Goal: Transaction & Acquisition: Purchase product/service

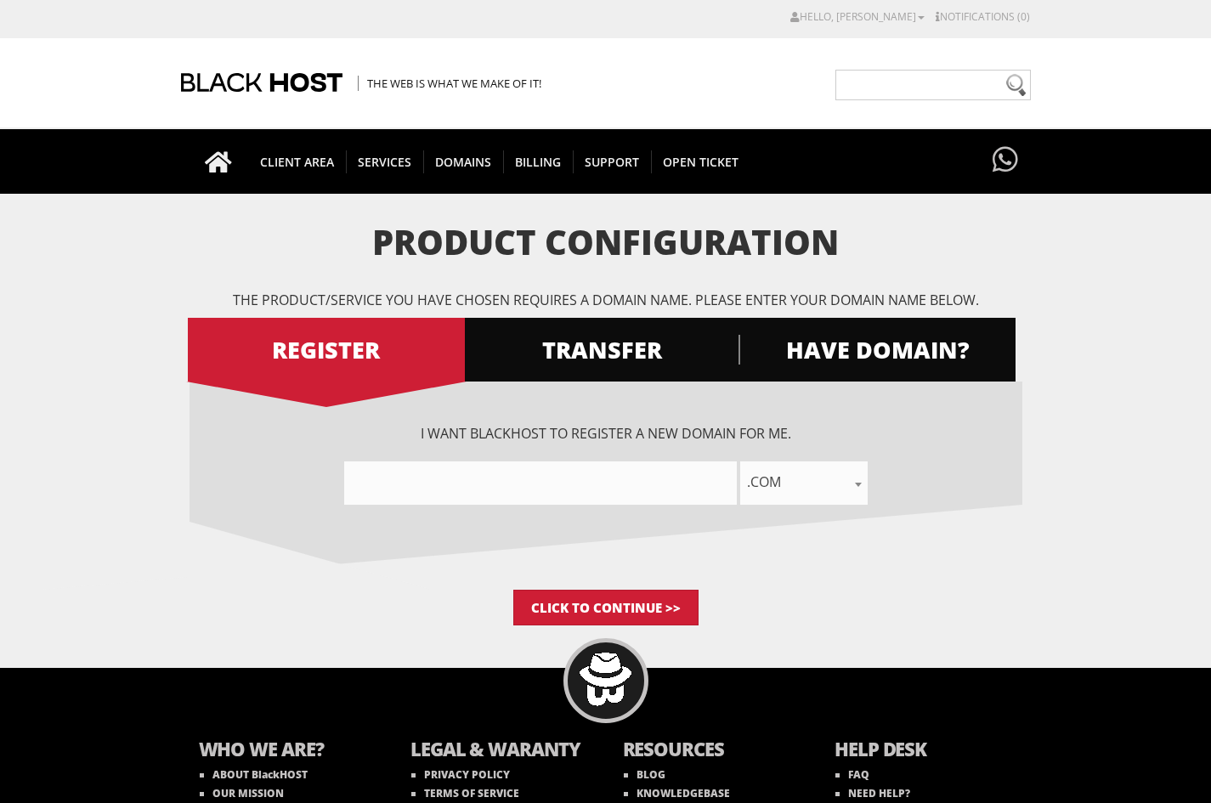
click at [668, 491] on input"] "text" at bounding box center [540, 483] width 393 height 43
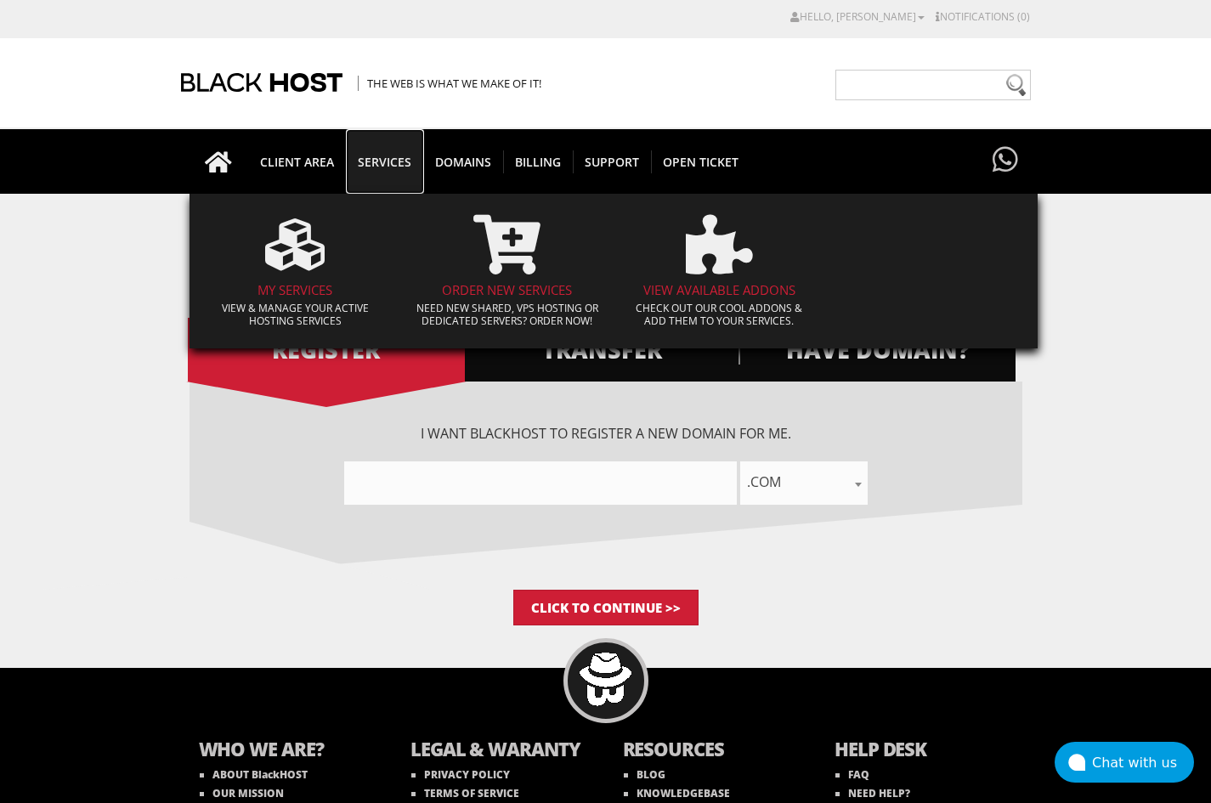
click at [359, 150] on span "SERVICES" at bounding box center [384, 161] width 77 height 23
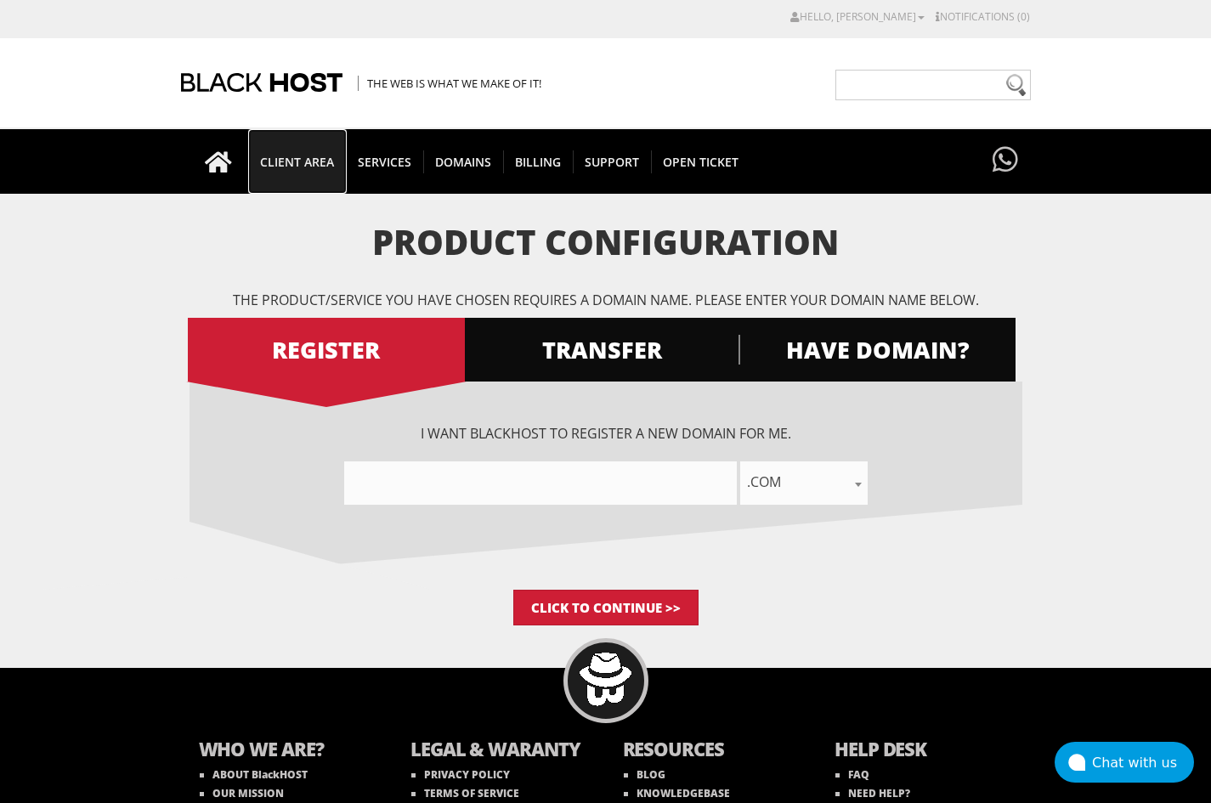
click at [298, 154] on span "CLIENT AREA" at bounding box center [297, 161] width 98 height 23
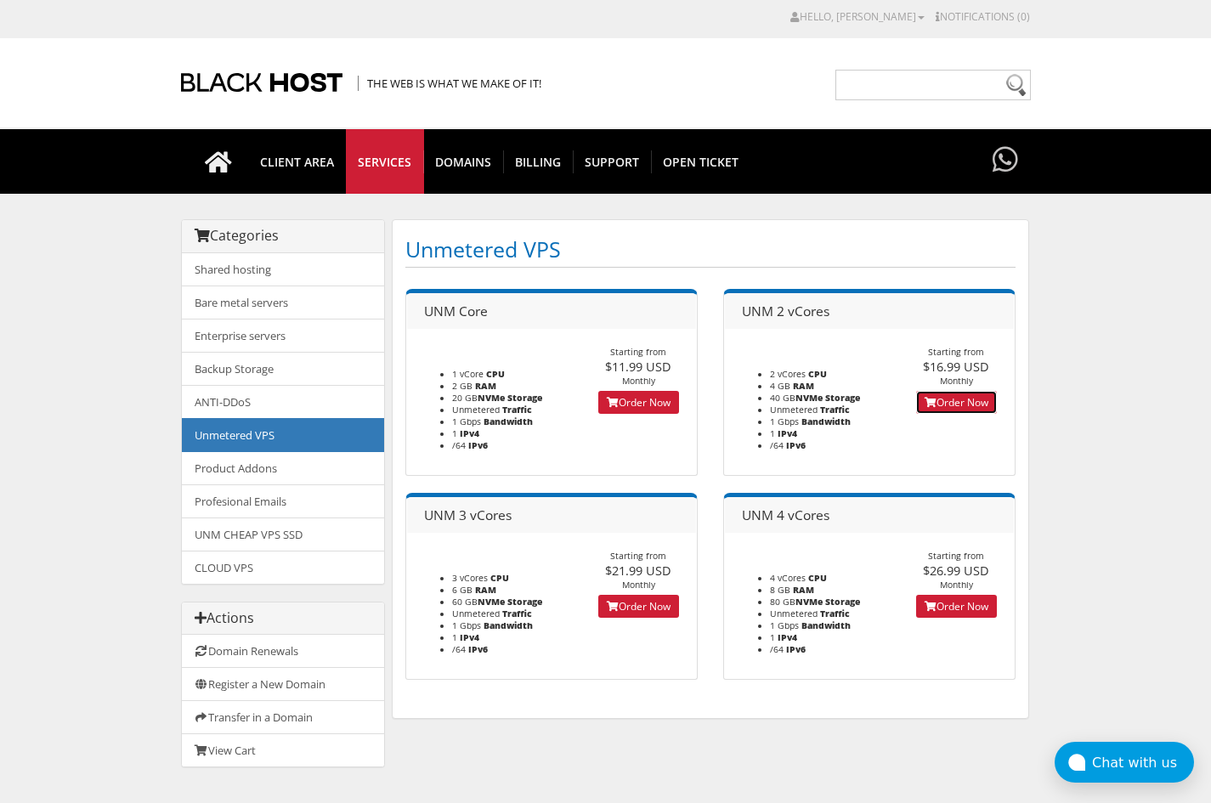
click at [939, 412] on link "Order Now" at bounding box center [956, 402] width 81 height 23
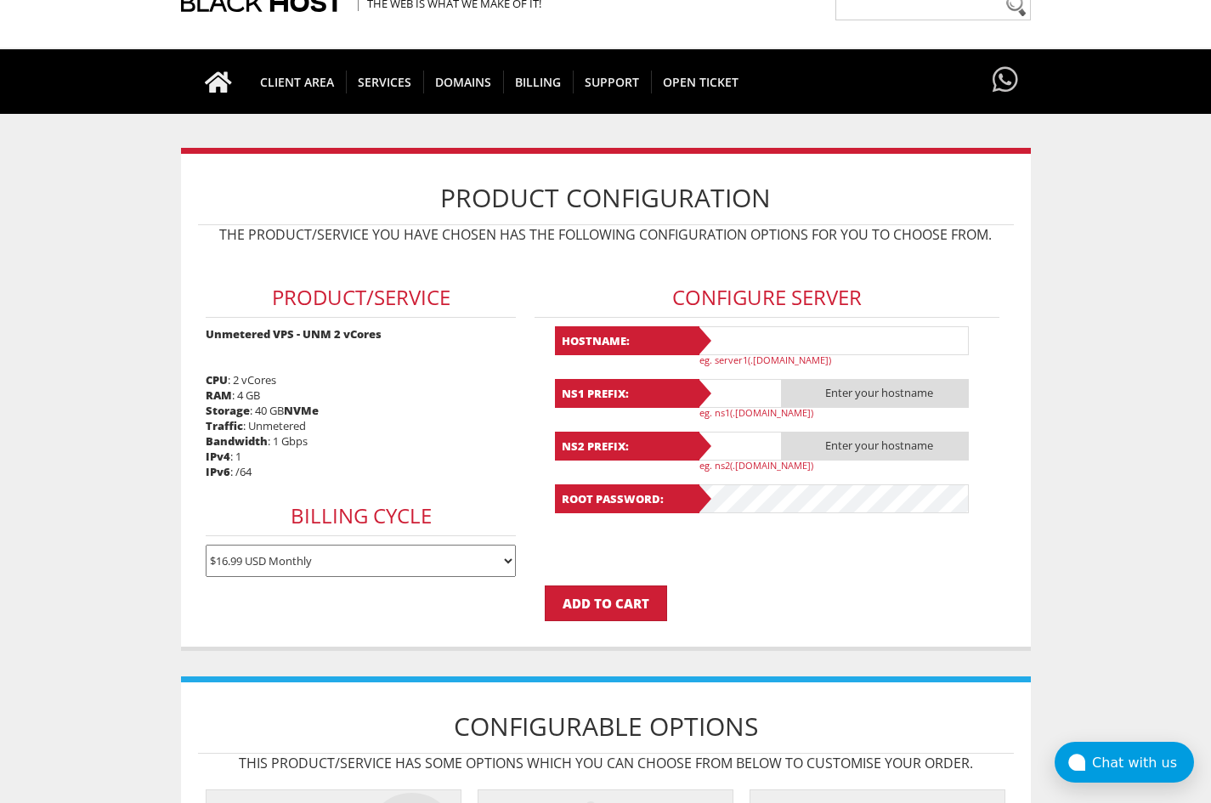
scroll to position [85, 0]
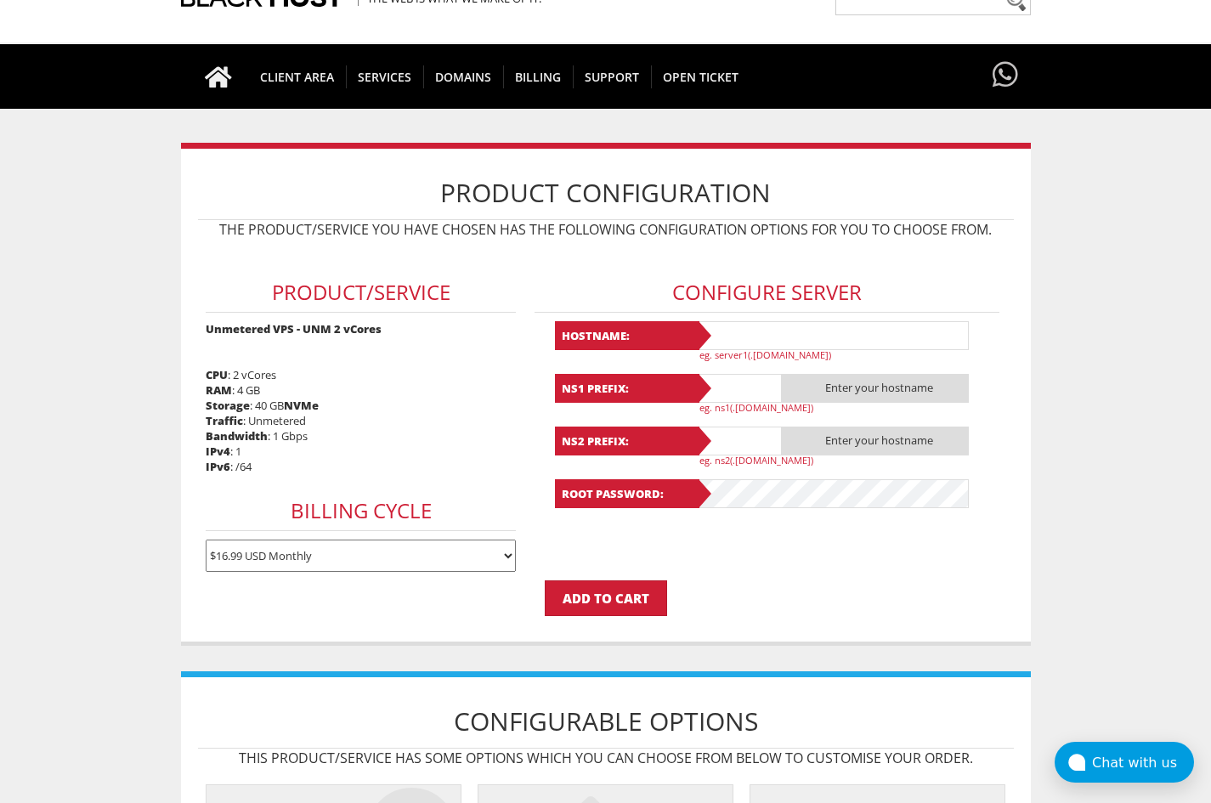
type input "thetransgender2025@gmail.com"
click at [363, 549] on select "$16.99 USD Monthly $48.42 USD Quarterly $91.74 USD Semi-Annually $173.29 USD An…" at bounding box center [361, 556] width 310 height 32
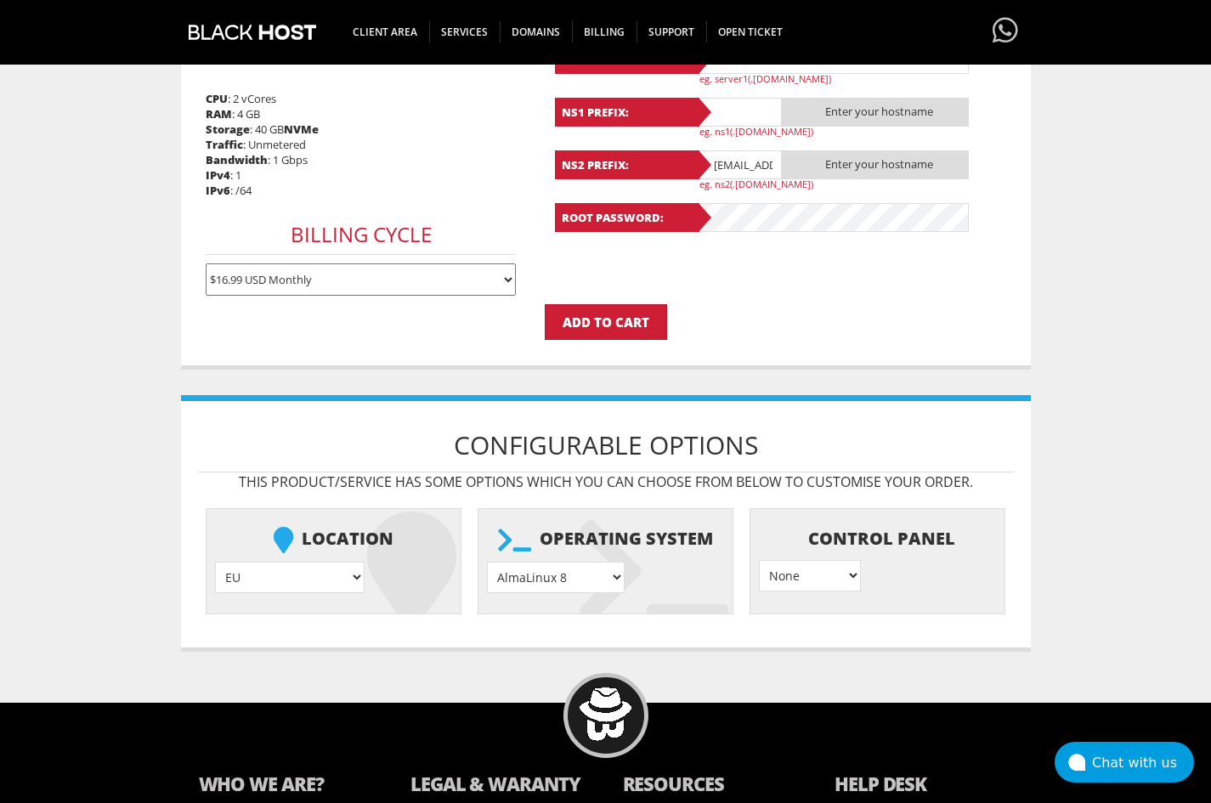
scroll to position [425, 0]
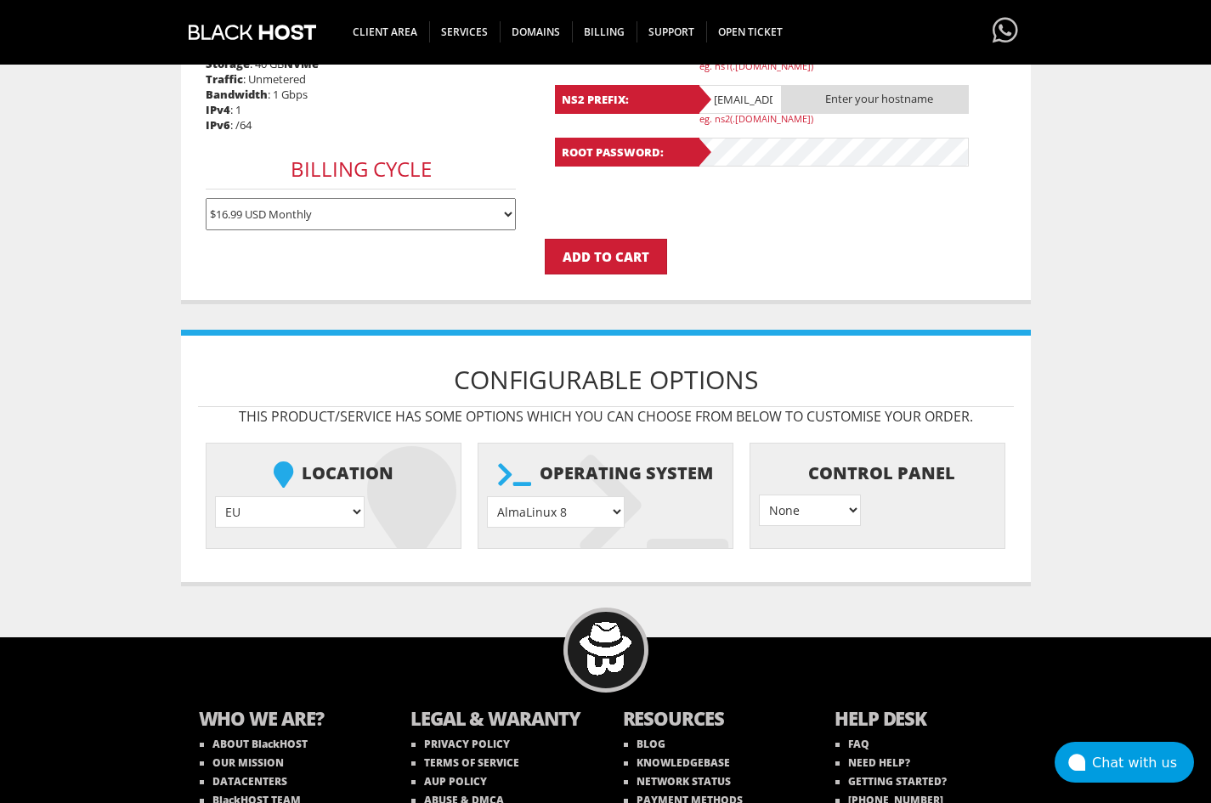
click at [252, 524] on select "EU } USA } London } Amsterdam } Vienna } Chicago }" at bounding box center [290, 511] width 150 height 31
select select "1226"
click at [215, 496] on select "EU } USA } London } Amsterdam } Vienna } Chicago }" at bounding box center [290, 511] width 150 height 31
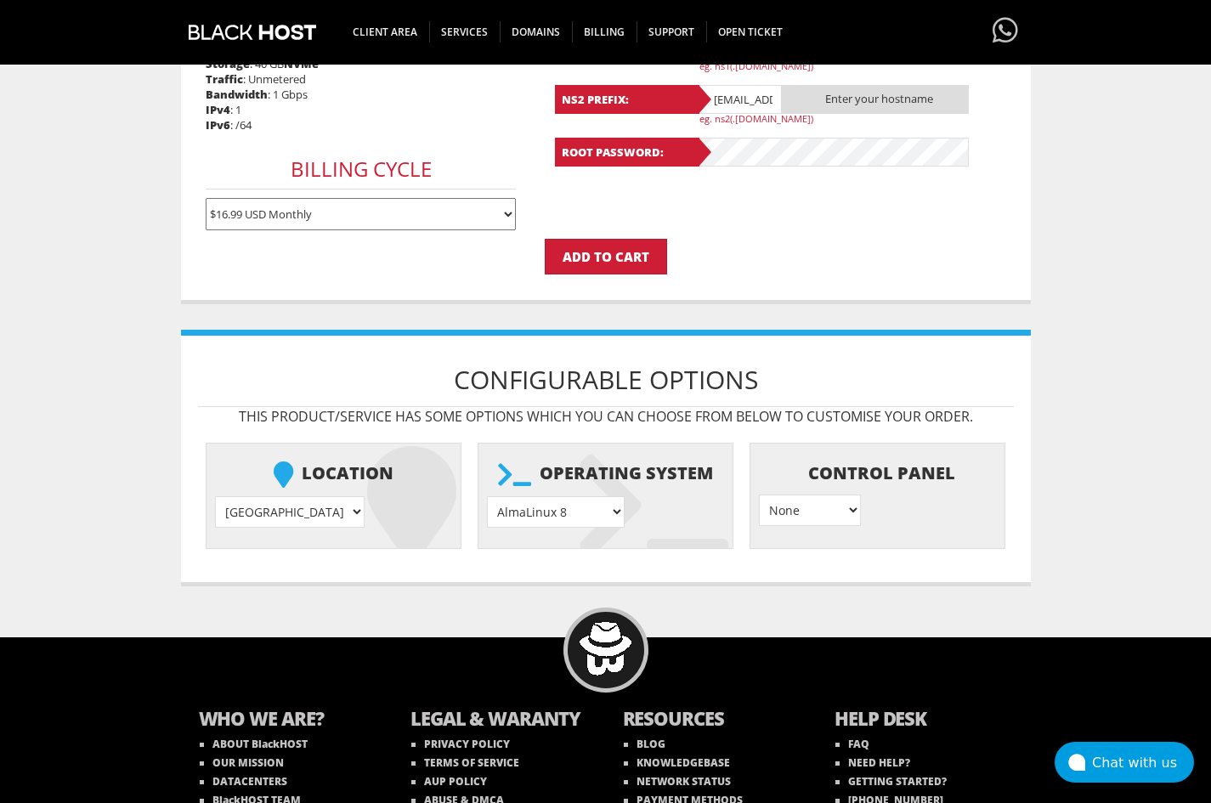
click at [664, 490] on icon at bounding box center [654, 505] width 149 height 119
drag, startPoint x: 591, startPoint y: 511, endPoint x: 590, endPoint y: 529, distance: 17.9
click at [593, 511] on select "AlmaLinux 8 } AlmaLinux 9 } AlmaLinux 10 } Rocky Linux 8 } Rocky Linux 9 } Cent…" at bounding box center [556, 511] width 138 height 31
click at [882, 274] on p "Add to Cart" at bounding box center [606, 257] width 816 height 36
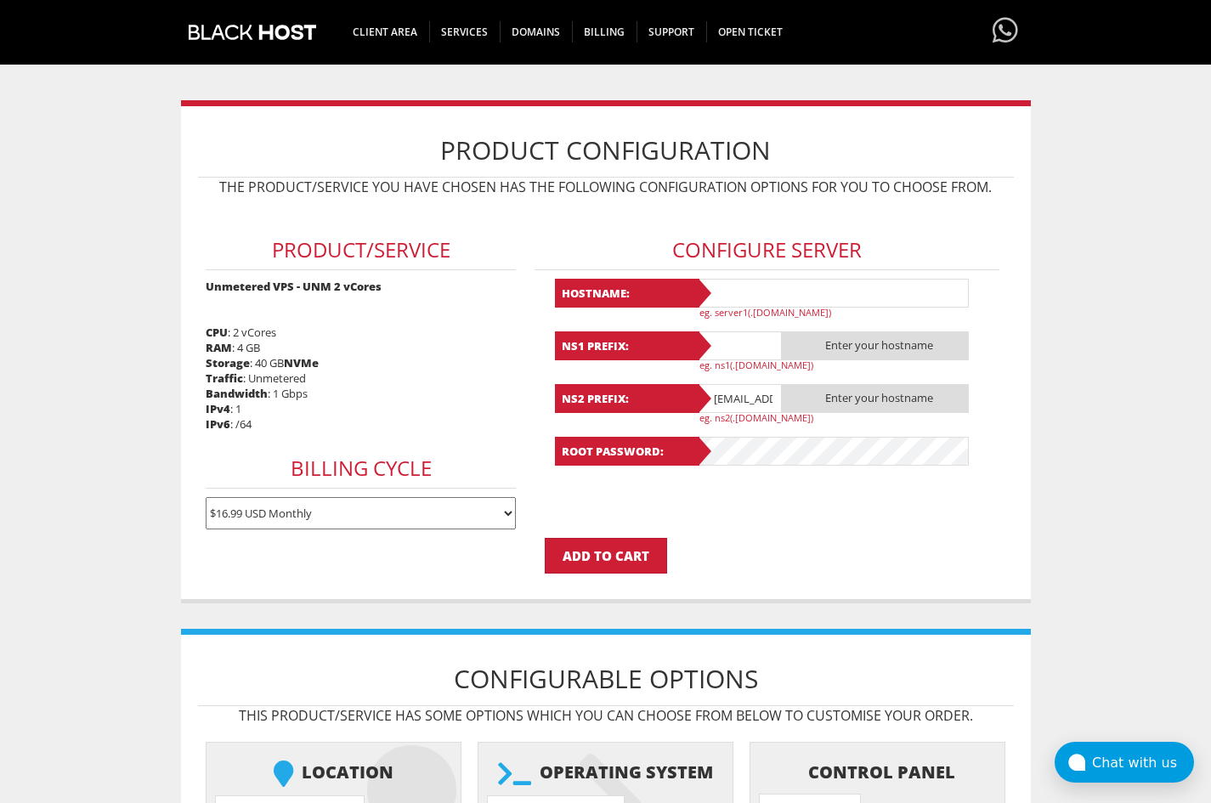
scroll to position [85, 0]
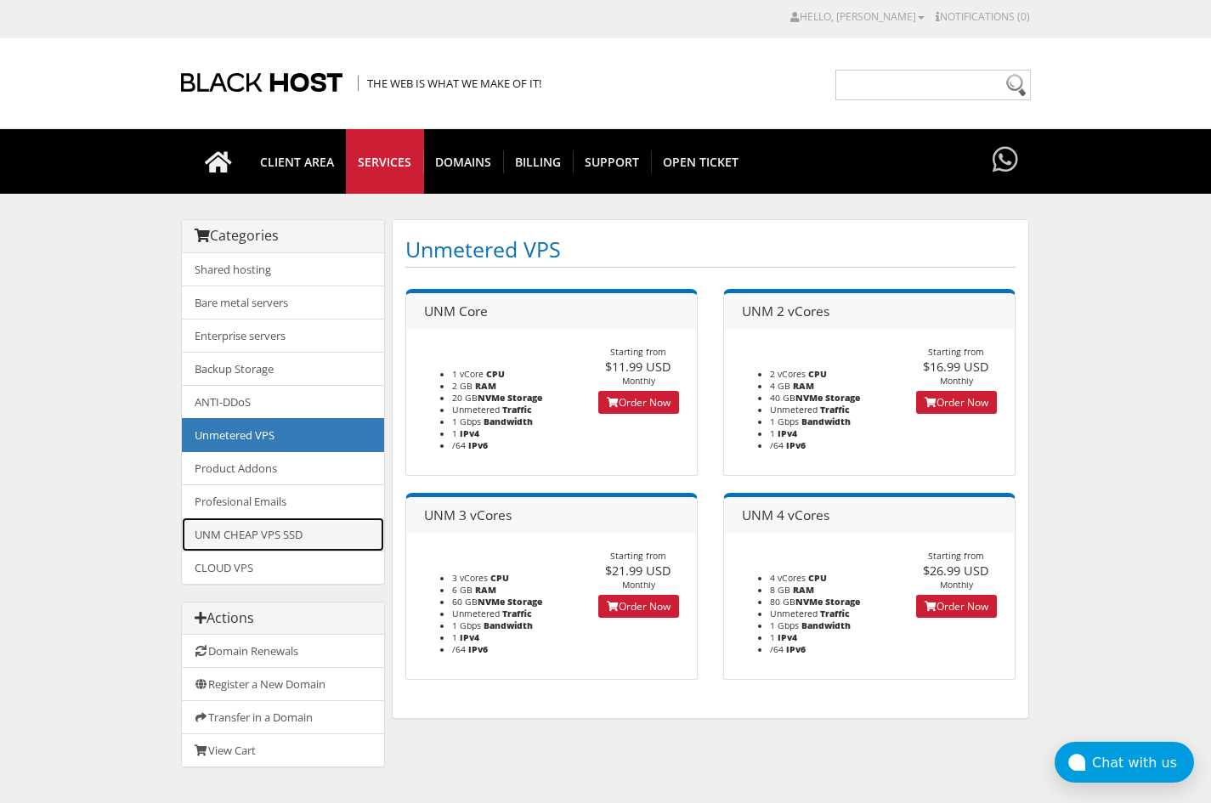
click at [305, 540] on link "UNM CHEAP VPS SSD" at bounding box center [283, 535] width 202 height 34
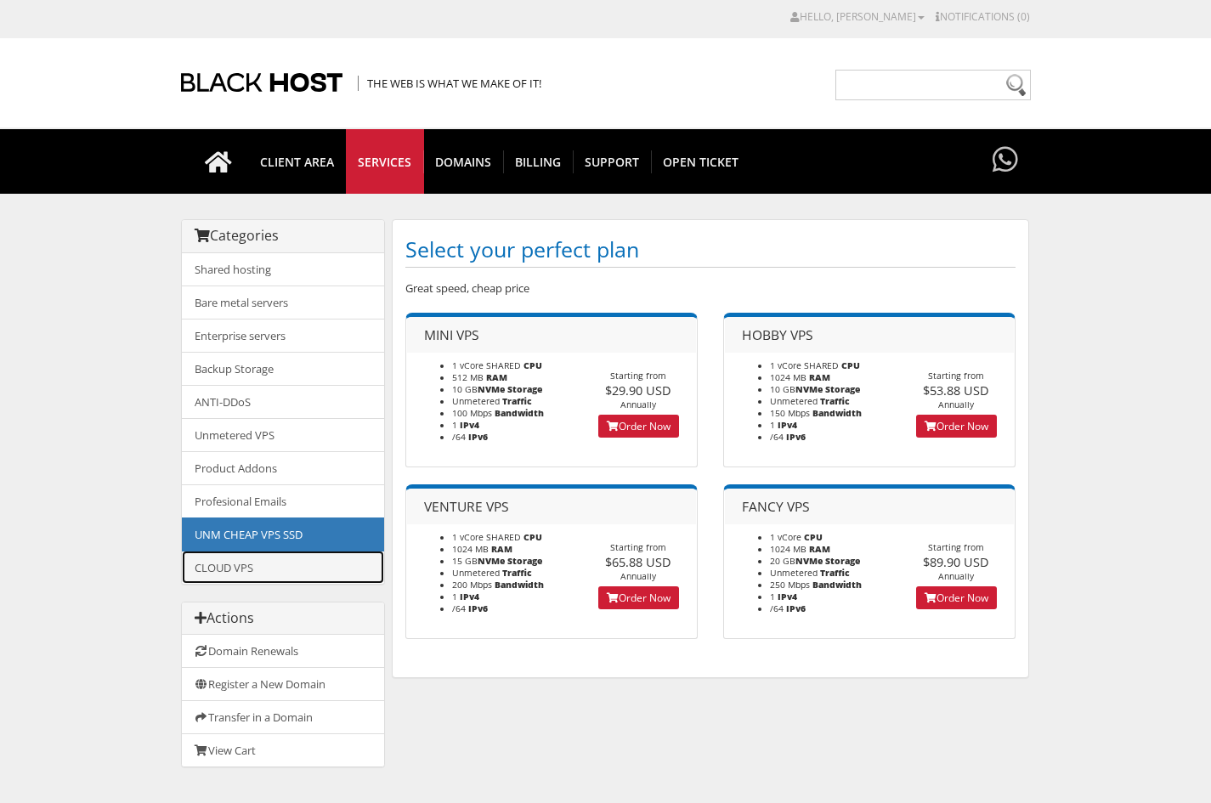
click at [304, 568] on link "CLOUD VPS" at bounding box center [283, 567] width 202 height 33
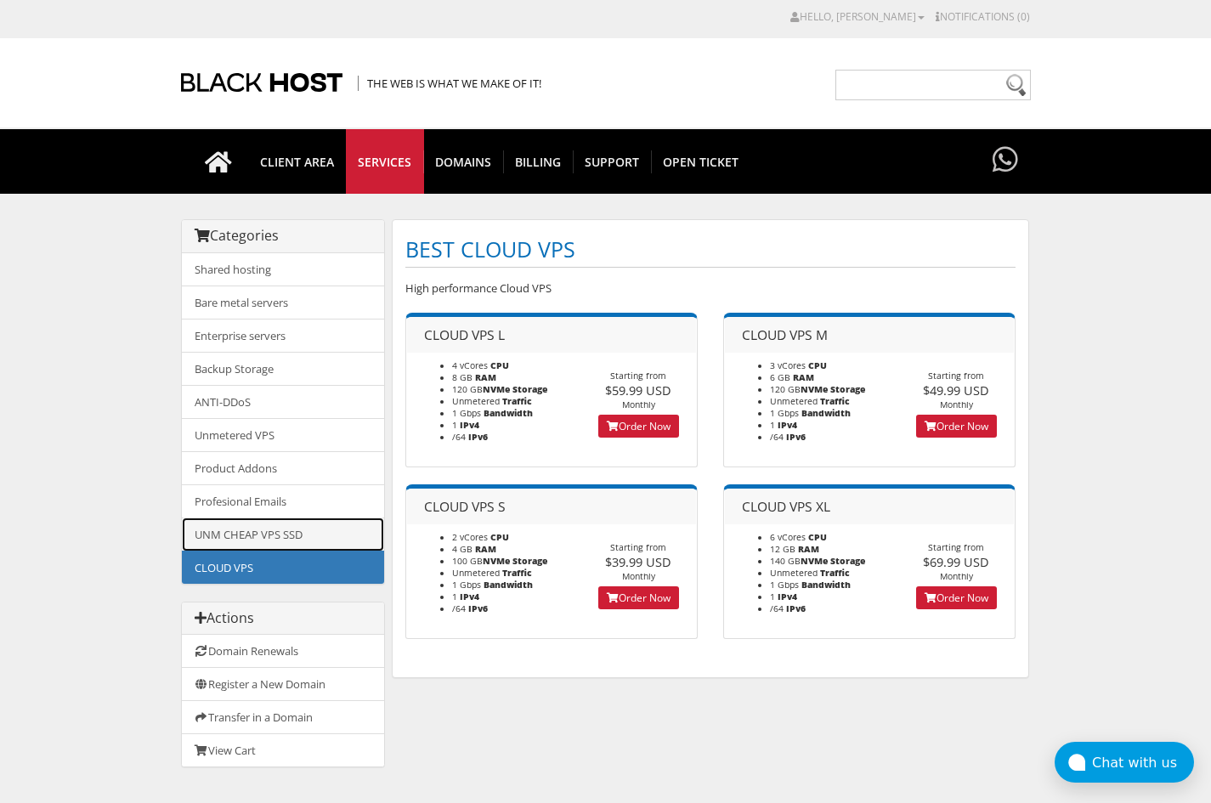
click at [289, 536] on link "UNM CHEAP VPS SSD" at bounding box center [283, 535] width 202 height 34
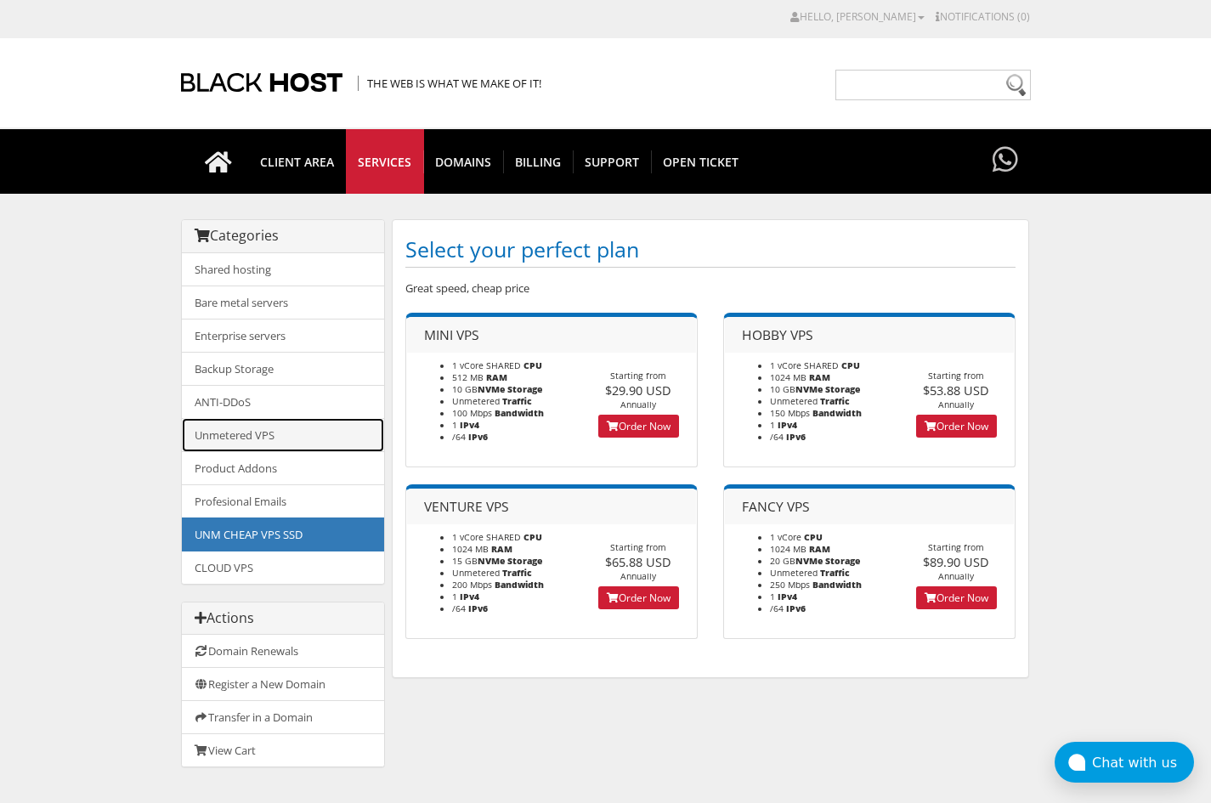
click at [274, 431] on link "Unmetered VPS" at bounding box center [283, 435] width 202 height 34
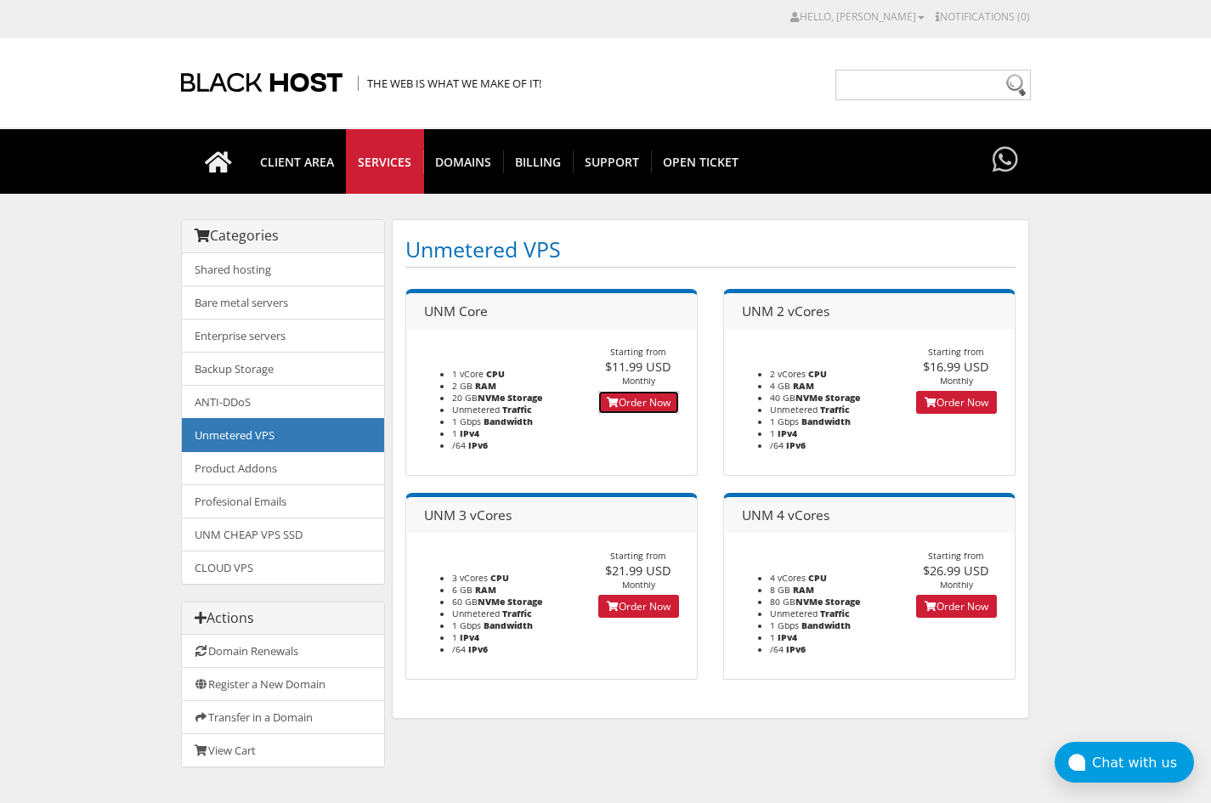
click at [645, 411] on link "Order Now" at bounding box center [638, 402] width 81 height 23
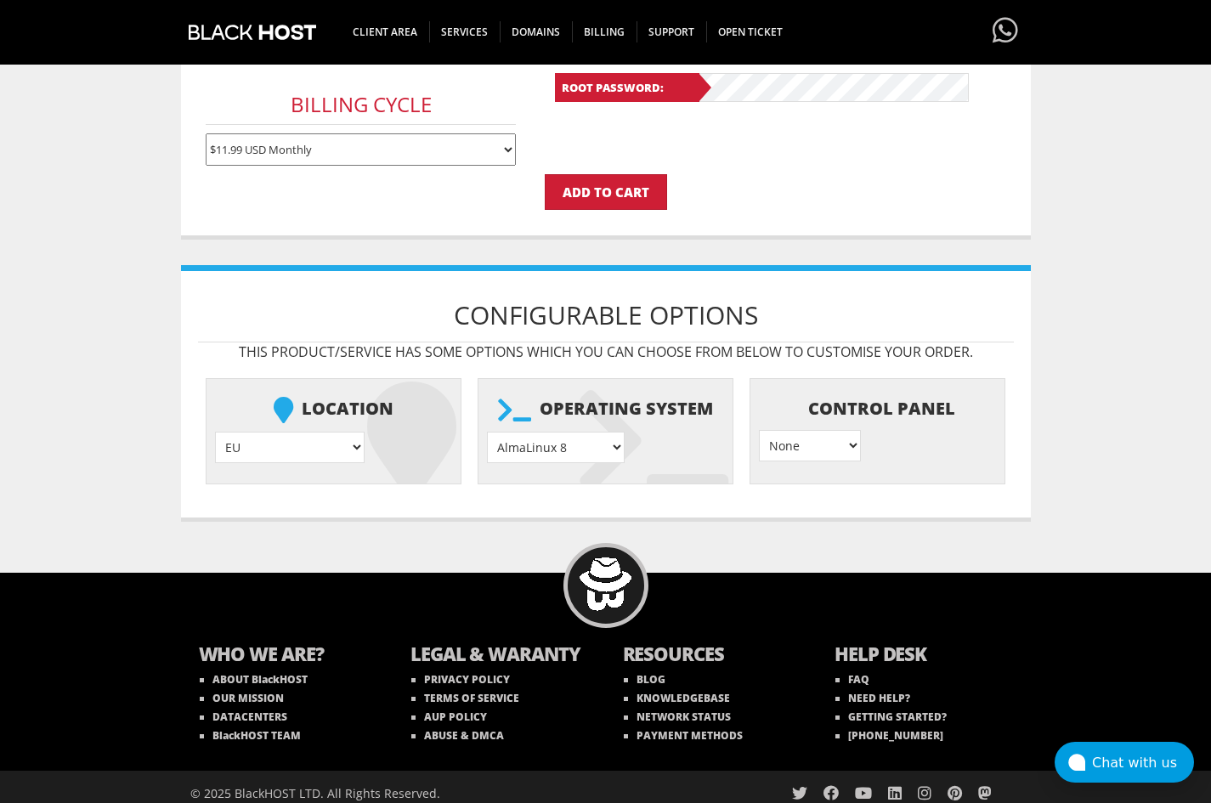
scroll to position [502, 0]
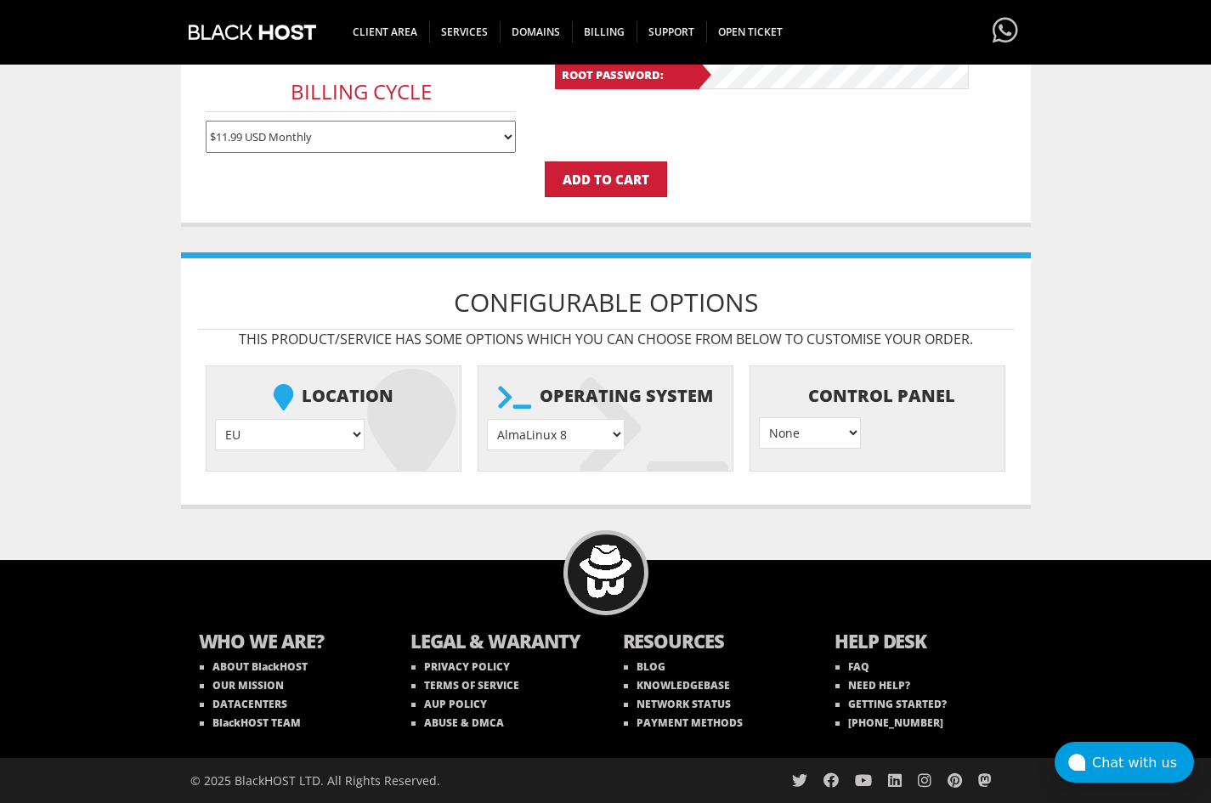
type input "thetransgender2025@gmail.com"
click at [809, 443] on select "None } Virtualmin } Cpanel } DirectAdmin }" at bounding box center [810, 432] width 102 height 31
drag, startPoint x: 809, startPoint y: 443, endPoint x: 795, endPoint y: 443, distance: 14.5
click at [808, 443] on select "None } Virtualmin } Cpanel } DirectAdmin }" at bounding box center [810, 432] width 102 height 31
click at [536, 445] on select "AlmaLinux 8 } AlmaLinux 9 } AlmaLinux 10 } Rocky Linux 8 } Rocky Linux 9 } Cent…" at bounding box center [556, 434] width 138 height 31
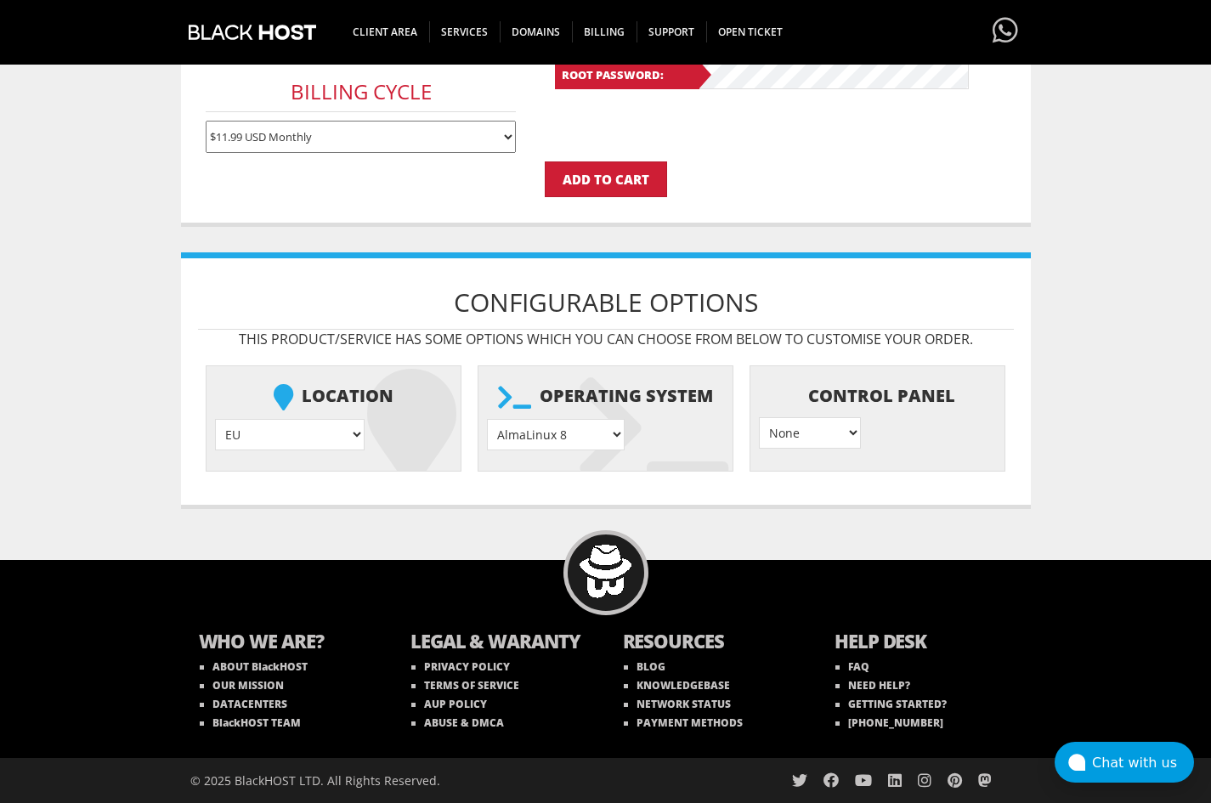
click at [839, 275] on h1 "Configurable Options" at bounding box center [606, 302] width 816 height 54
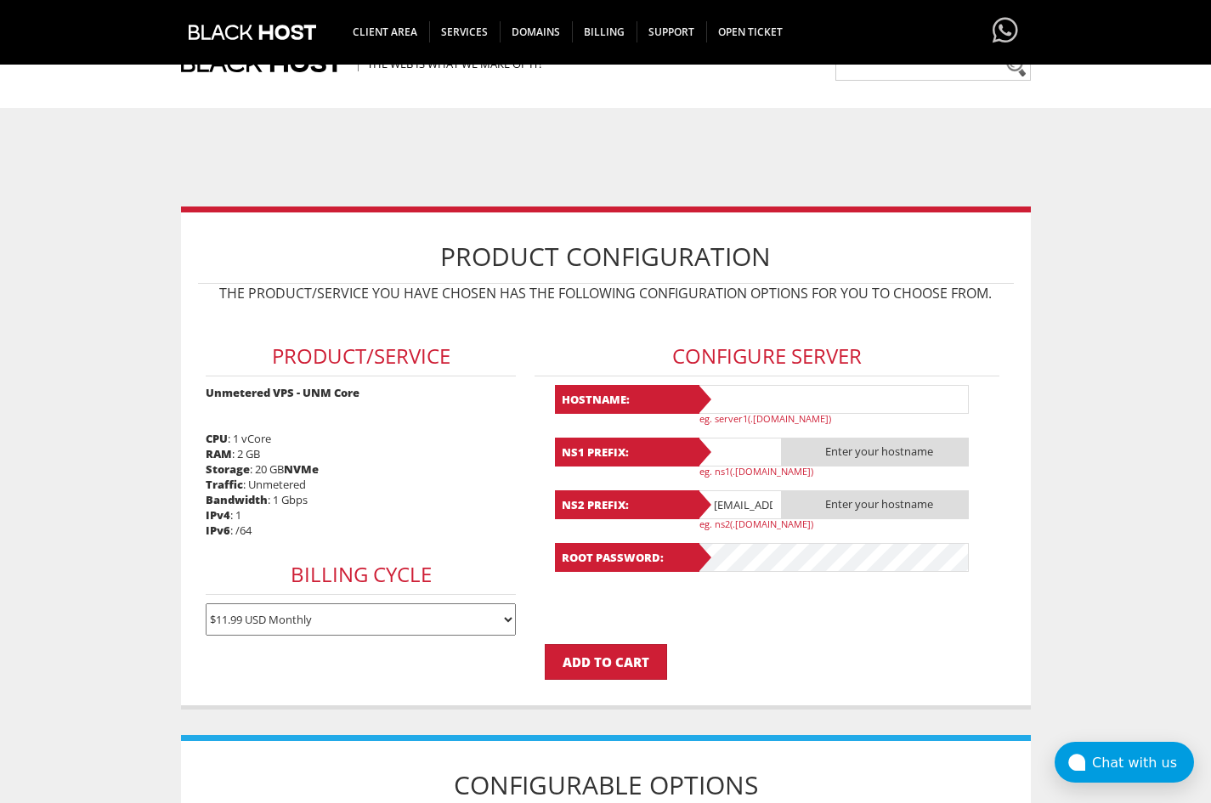
scroll to position [0, 0]
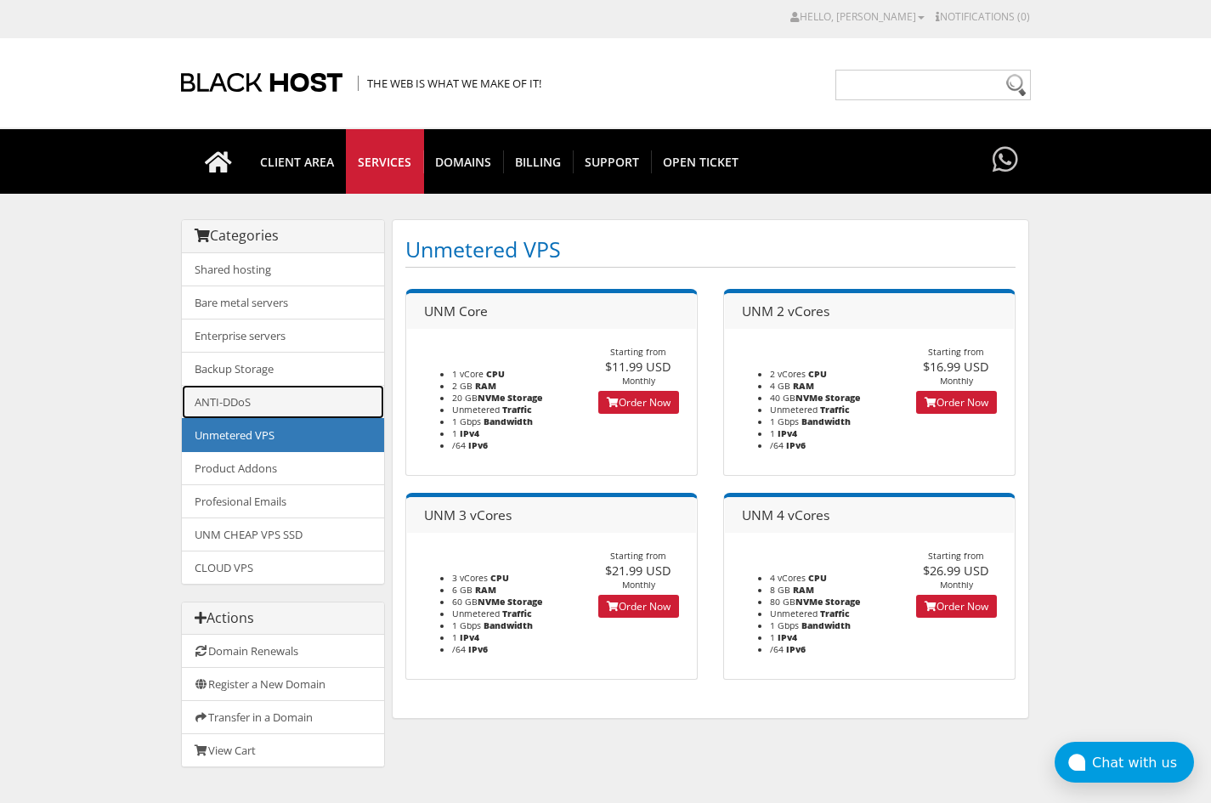
click at [270, 397] on link "ANTI-DDoS" at bounding box center [283, 402] width 202 height 34
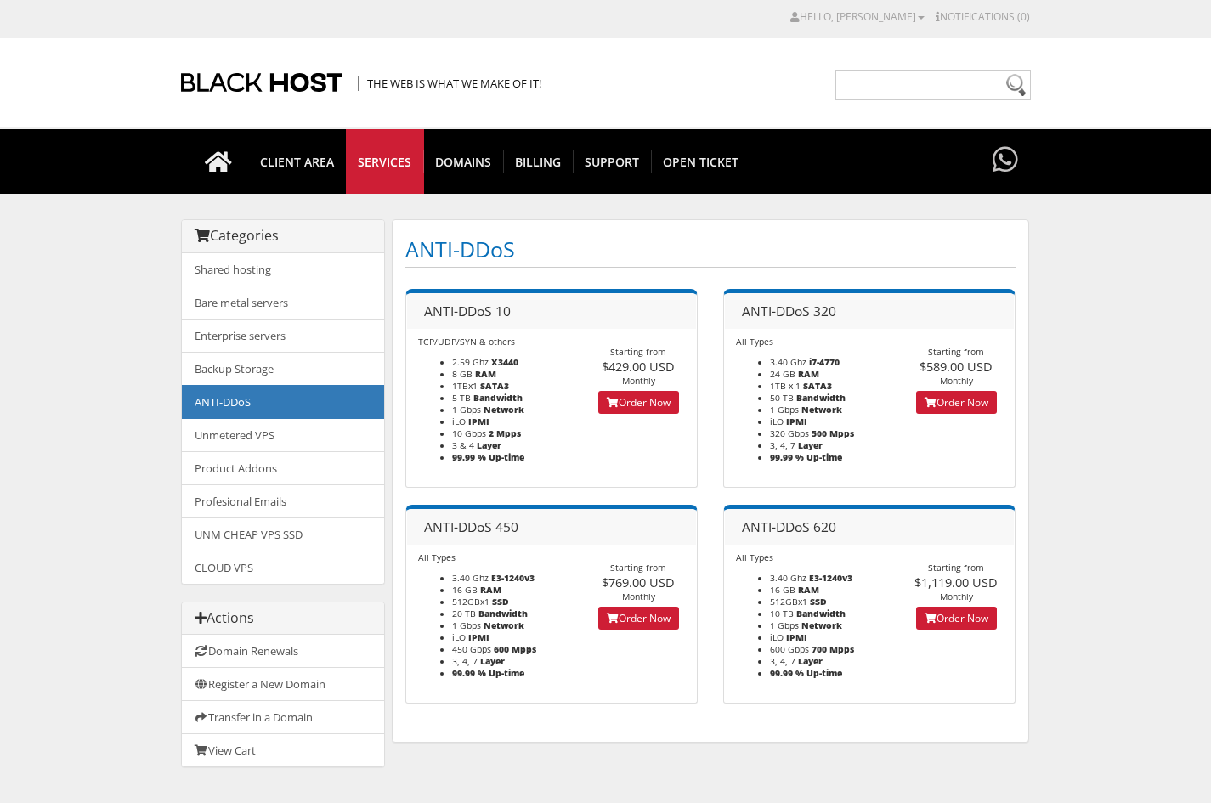
click at [276, 373] on link "Backup Storage" at bounding box center [283, 369] width 202 height 34
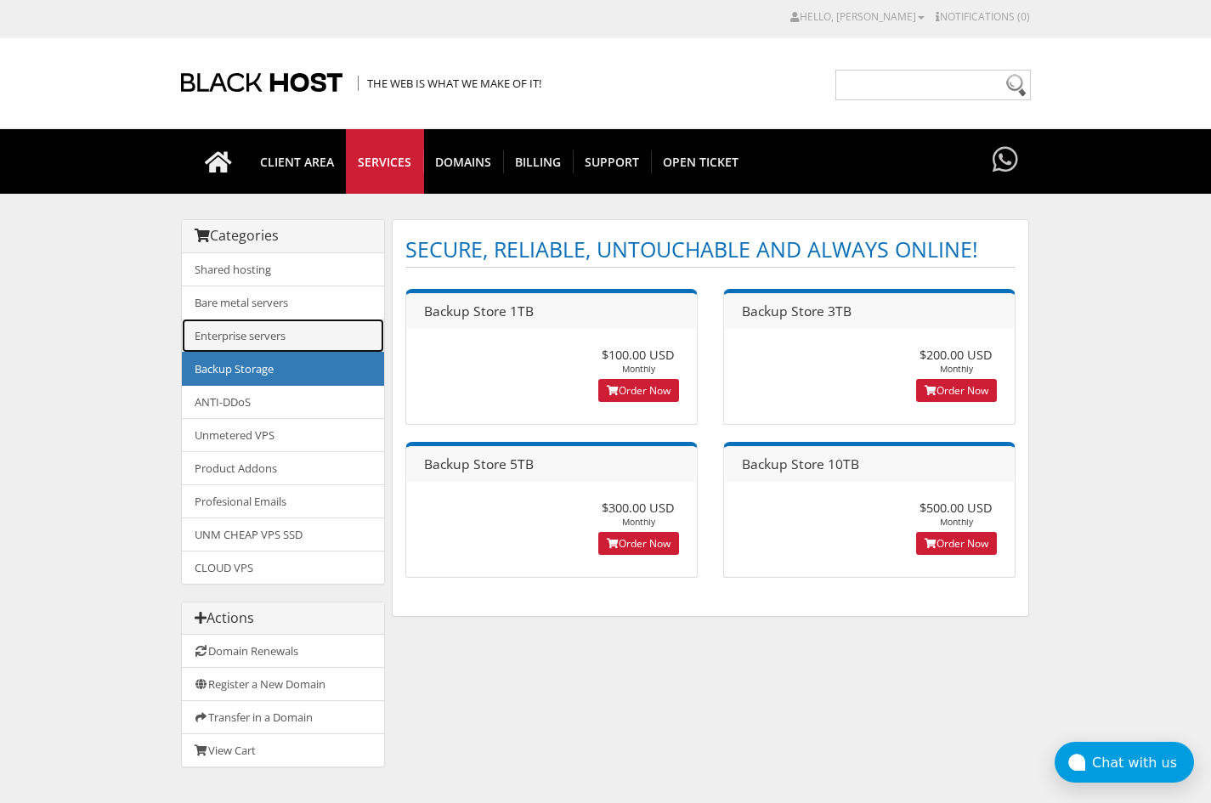
click at [283, 344] on link "Enterprise servers" at bounding box center [283, 336] width 202 height 34
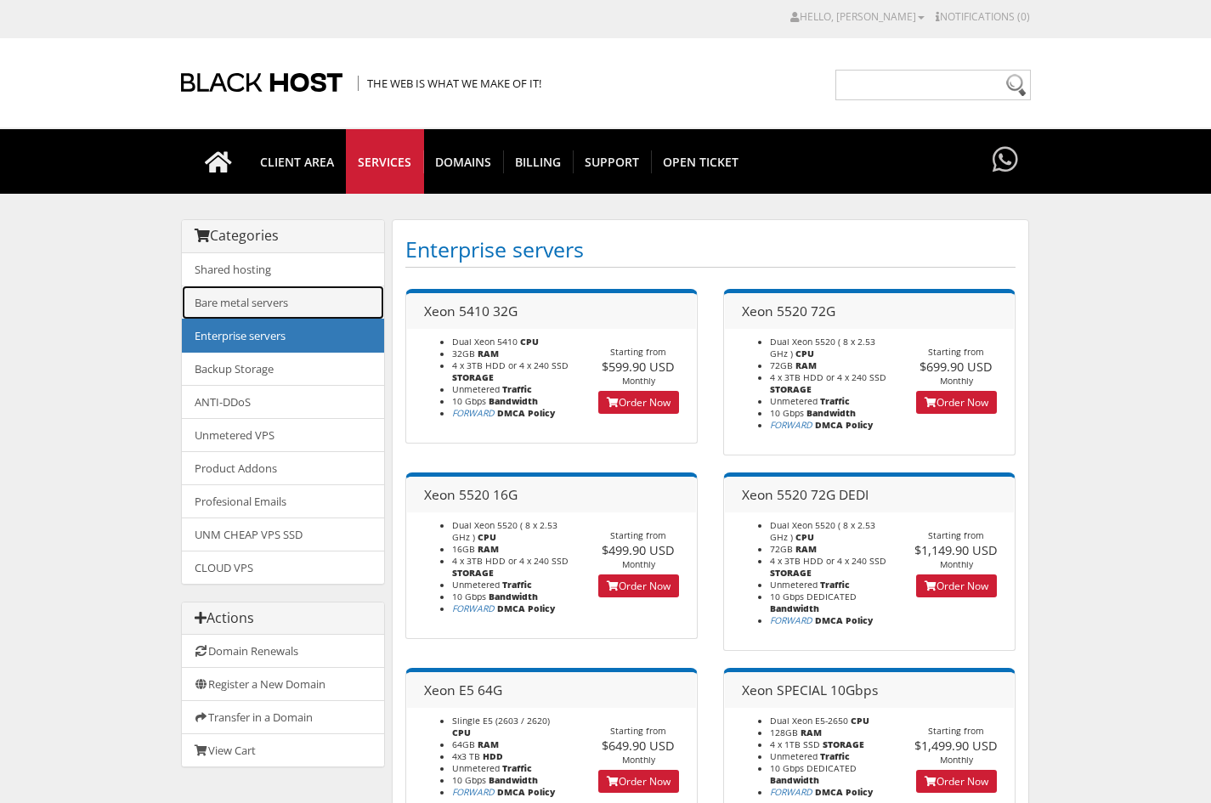
click at [291, 314] on link "Bare metal servers" at bounding box center [283, 303] width 202 height 34
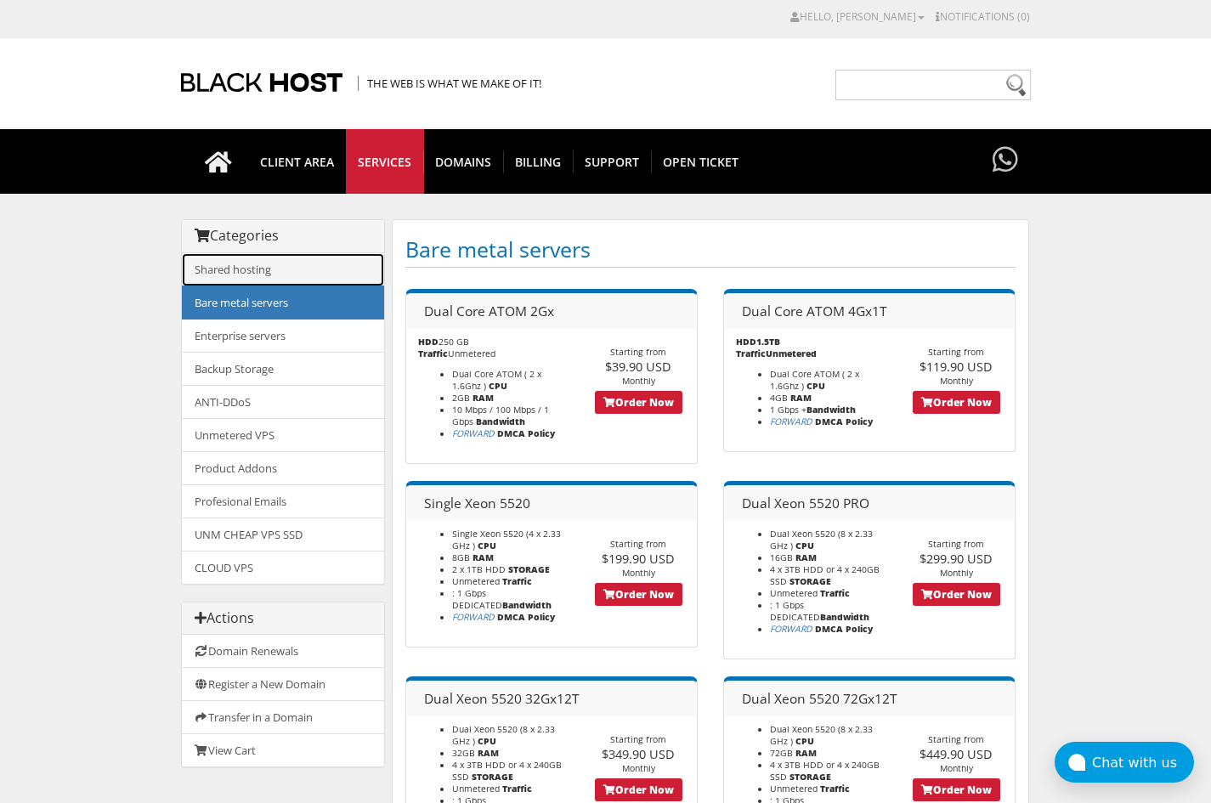
click at [263, 281] on link "Shared hosting" at bounding box center [283, 269] width 202 height 33
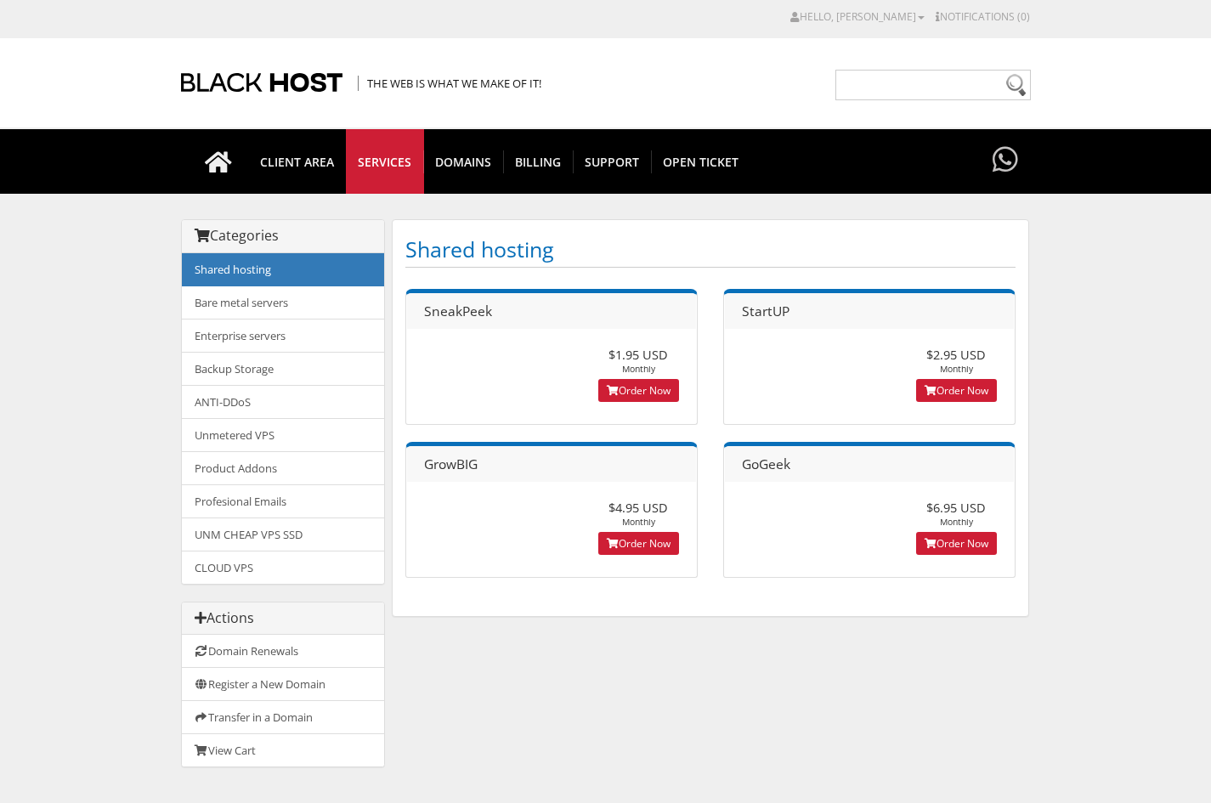
click at [261, 298] on link "Bare metal servers" at bounding box center [283, 303] width 202 height 34
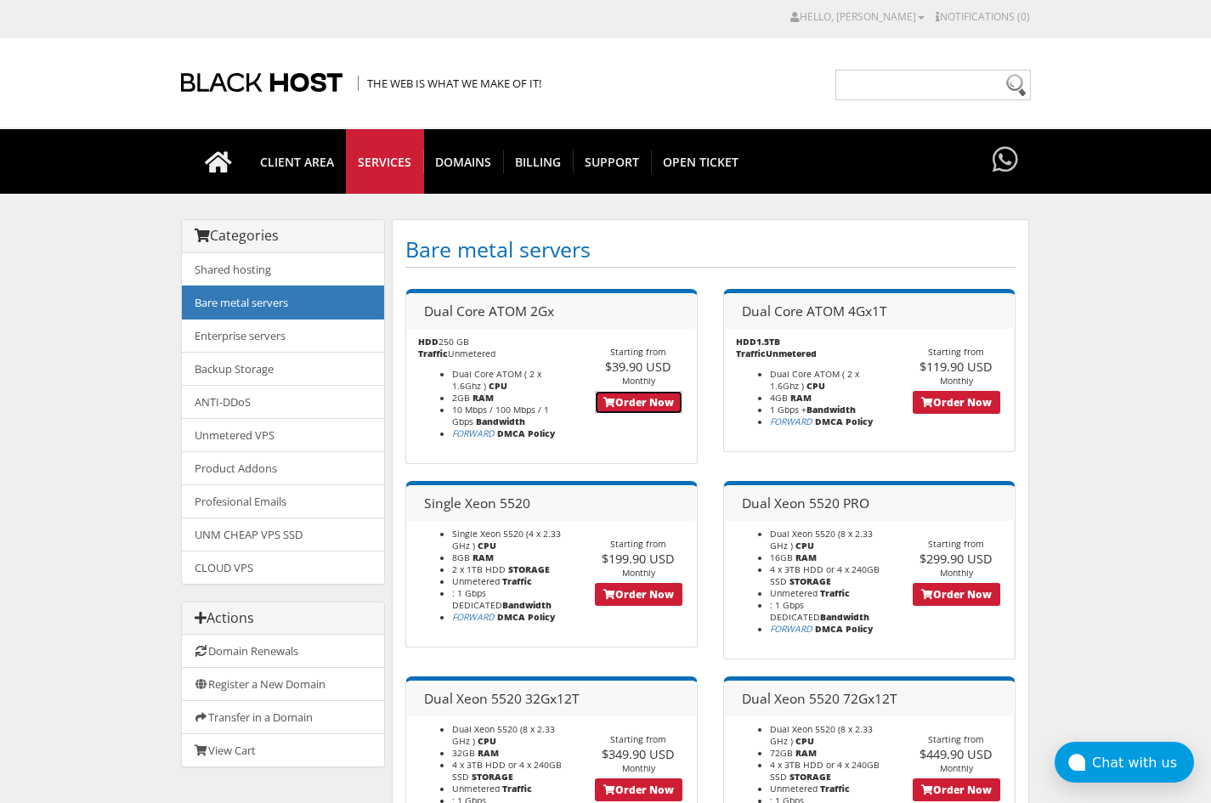
click at [662, 404] on link "Order Now" at bounding box center [639, 402] width 88 height 23
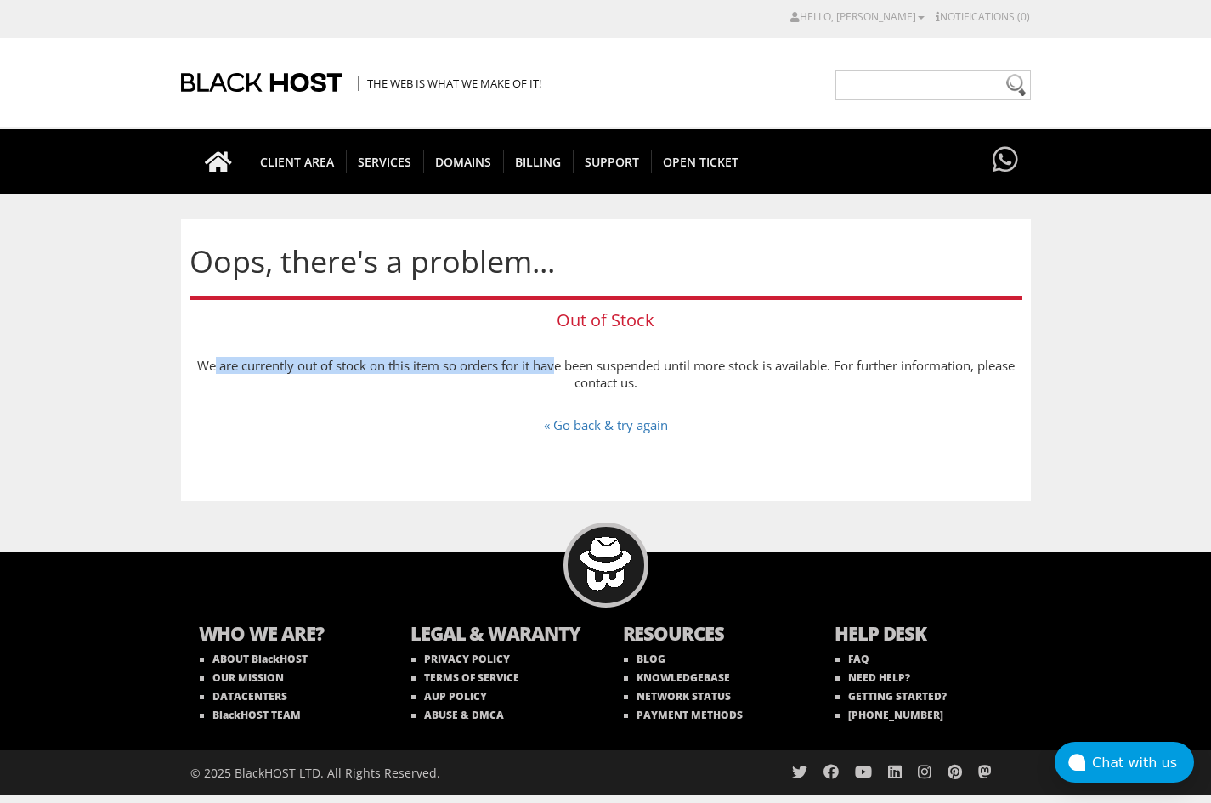
drag, startPoint x: 212, startPoint y: 366, endPoint x: 562, endPoint y: 371, distance: 350.3
click at [558, 371] on p "We are currently out of stock on this item so orders for it have been suspended…" at bounding box center [606, 374] width 833 height 34
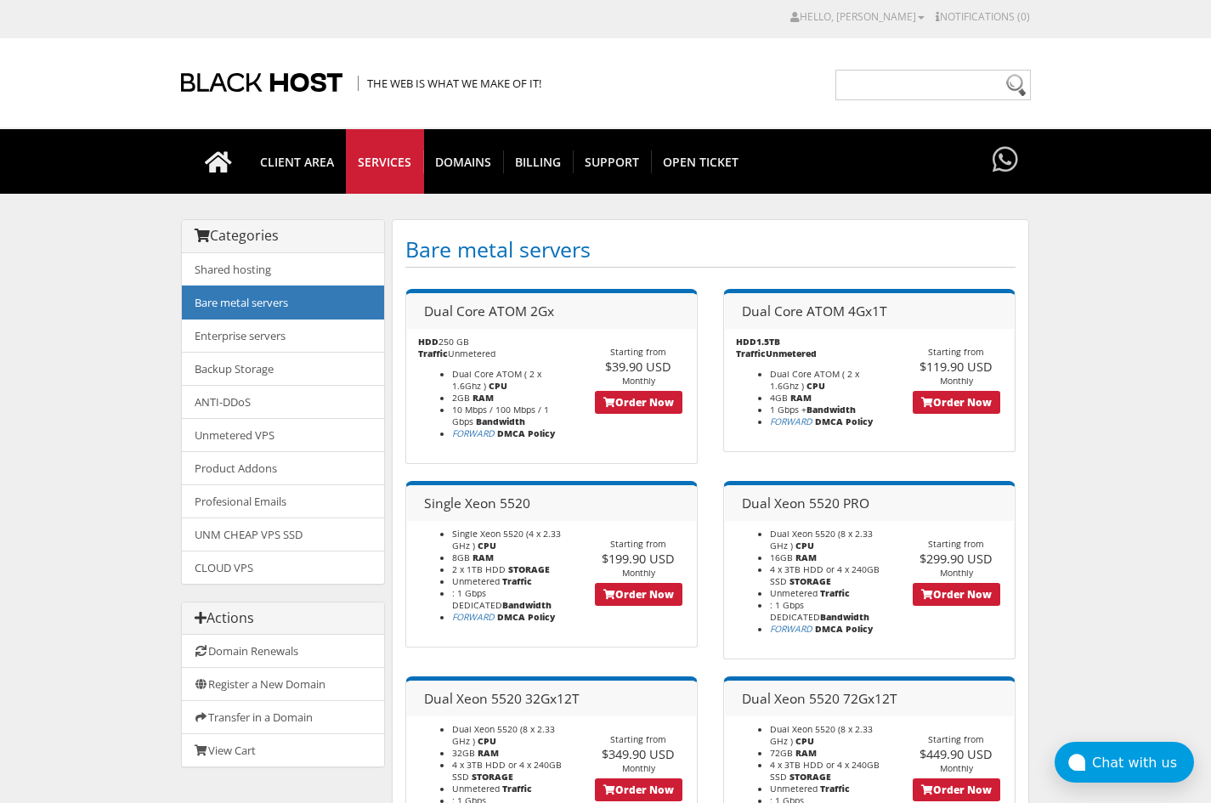
drag, startPoint x: 692, startPoint y: 469, endPoint x: 671, endPoint y: 466, distance: 21.5
click at [270, 337] on link "Enterprise servers" at bounding box center [283, 336] width 202 height 34
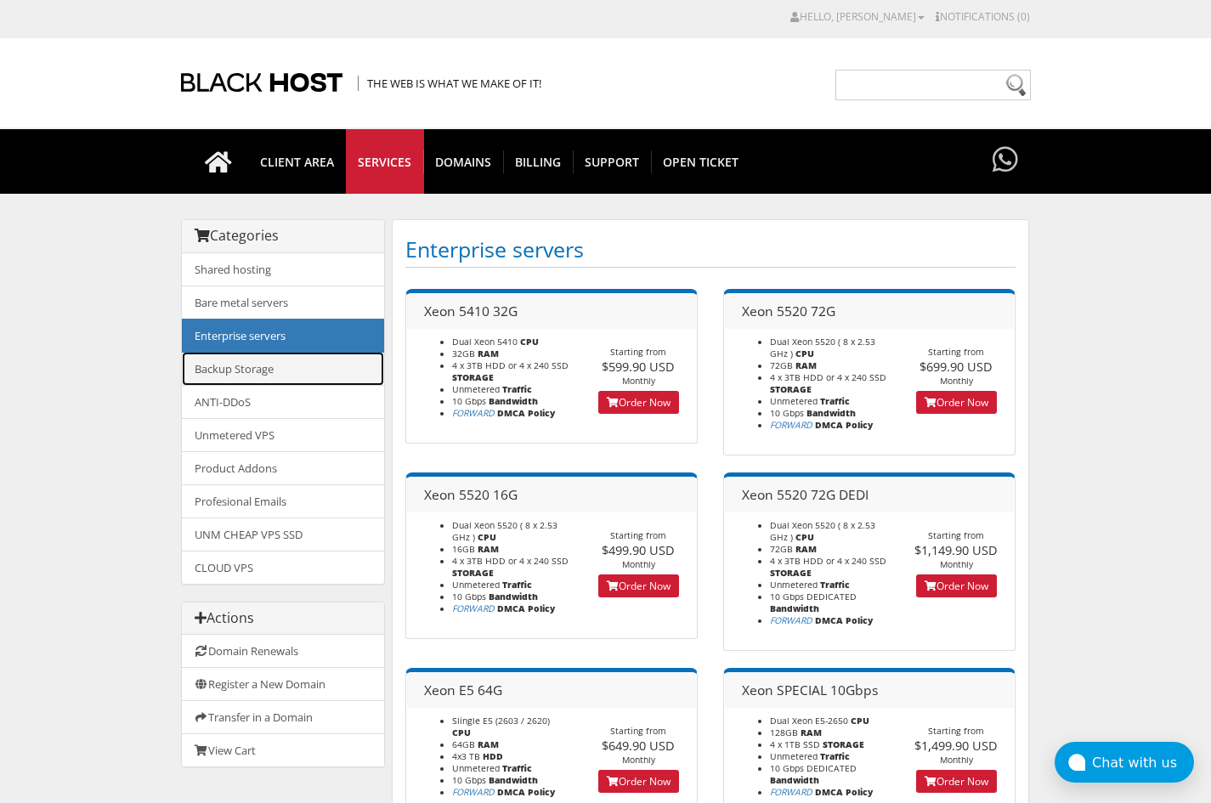
click at [275, 356] on link "Backup Storage" at bounding box center [283, 369] width 202 height 34
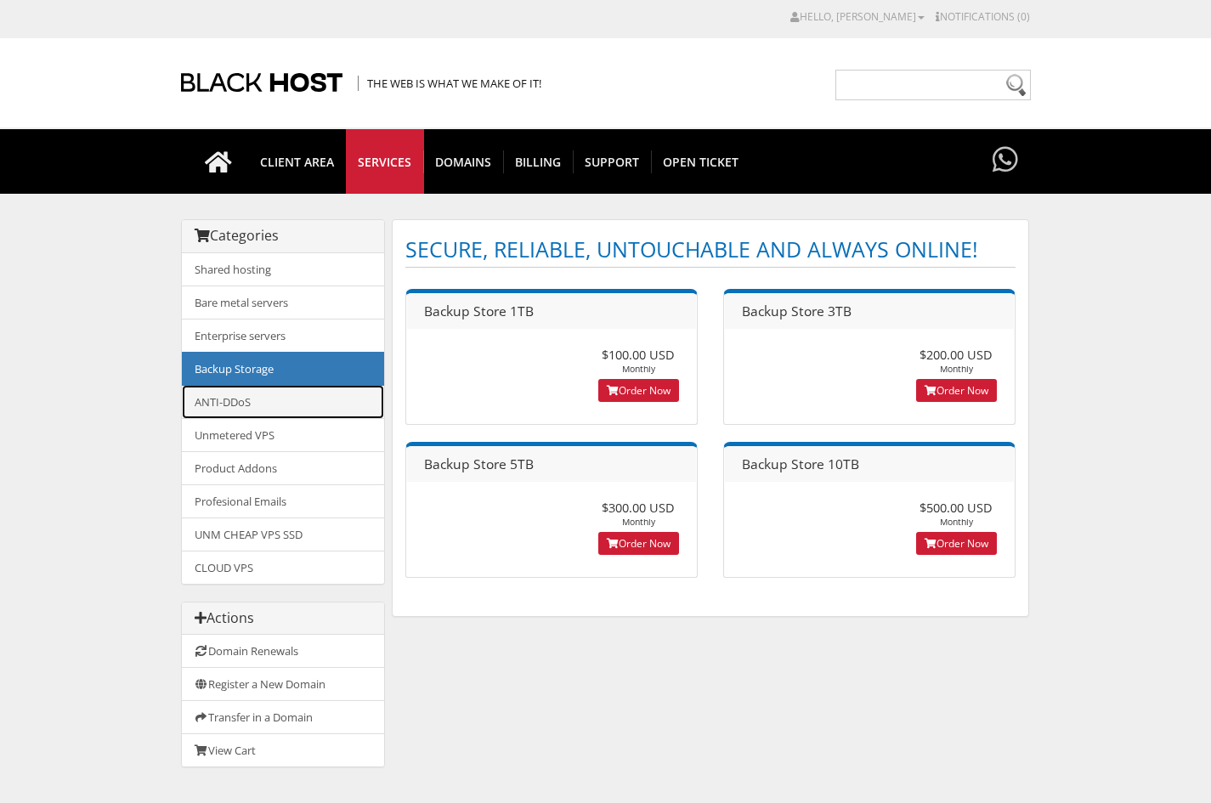
click at [272, 394] on link "ANTI-DDoS" at bounding box center [283, 402] width 202 height 34
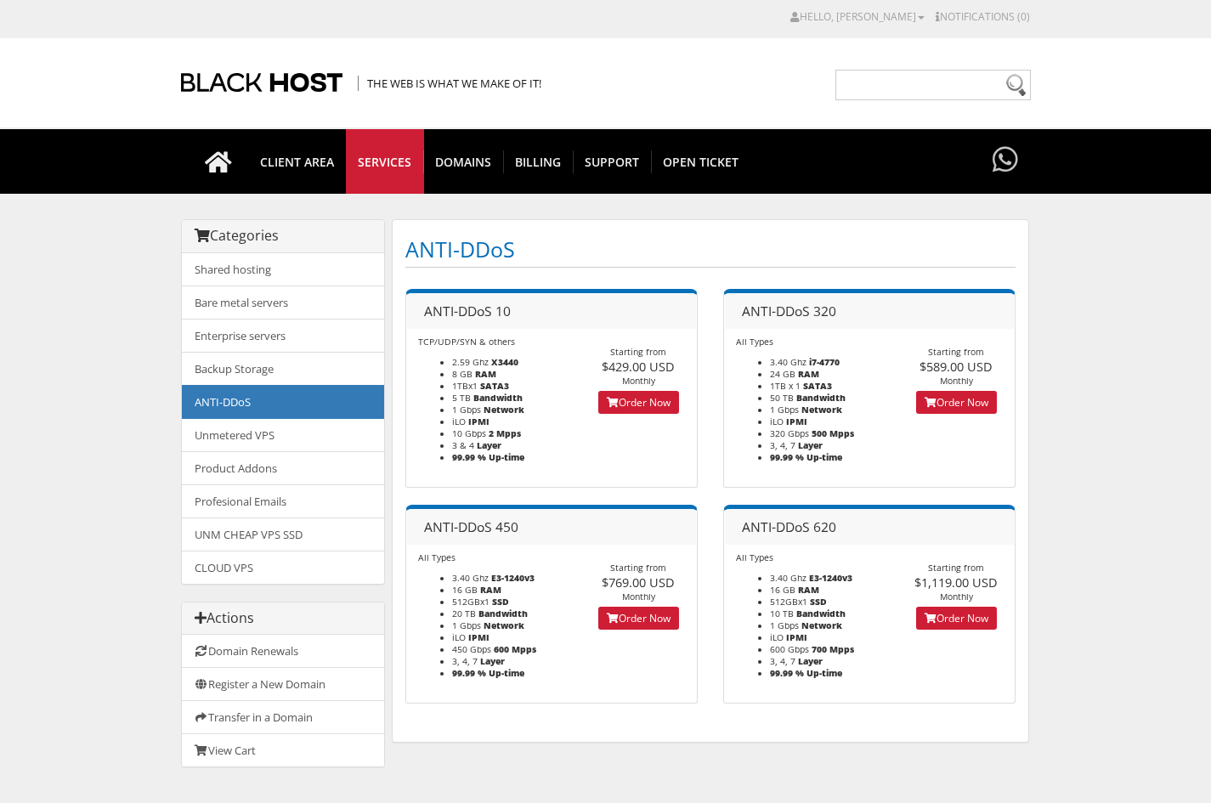
click at [288, 430] on link "Unmetered VPS" at bounding box center [283, 435] width 202 height 34
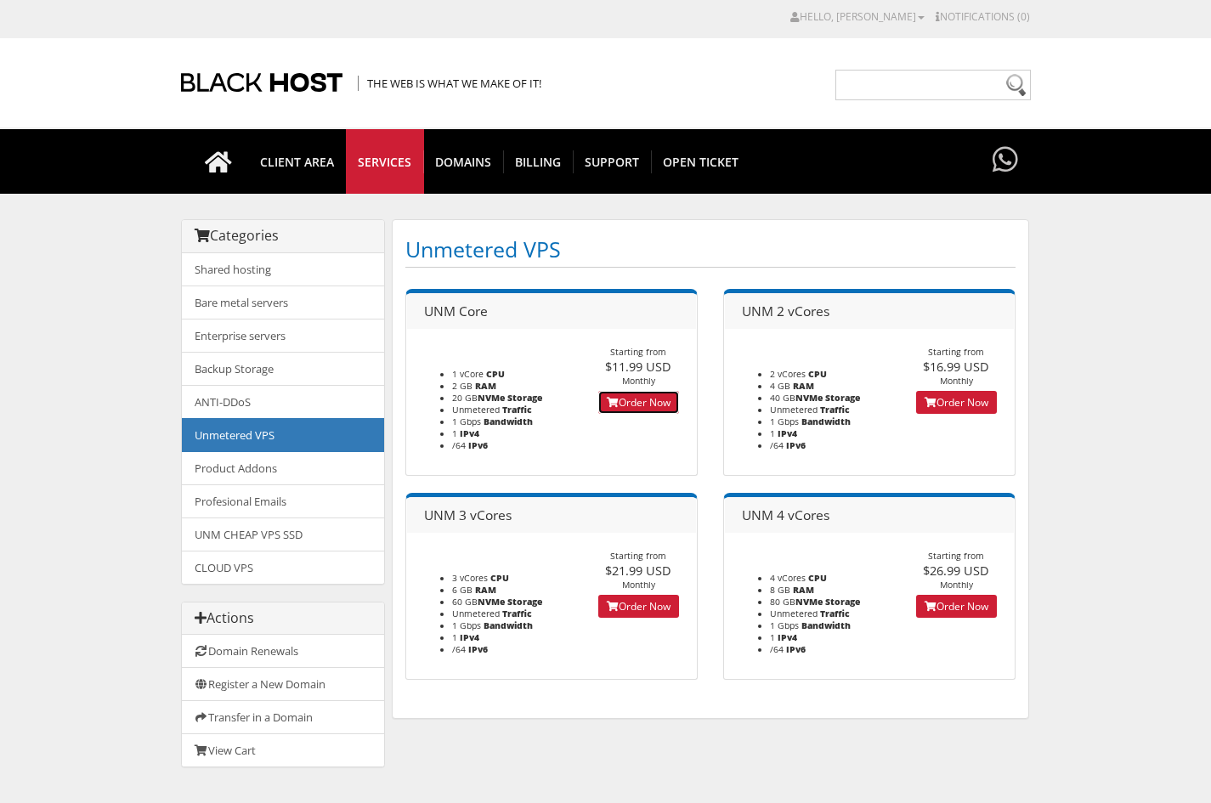
click at [649, 404] on link "Order Now" at bounding box center [638, 402] width 81 height 23
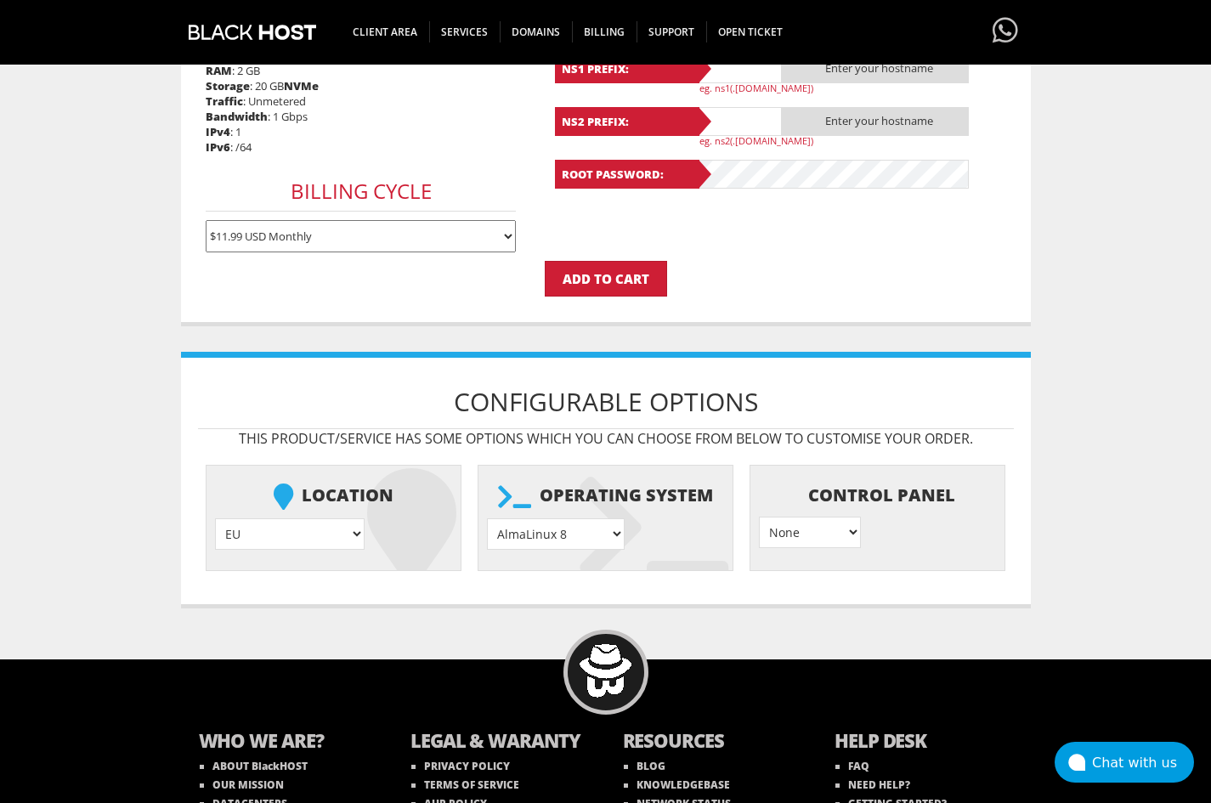
scroll to position [425, 0]
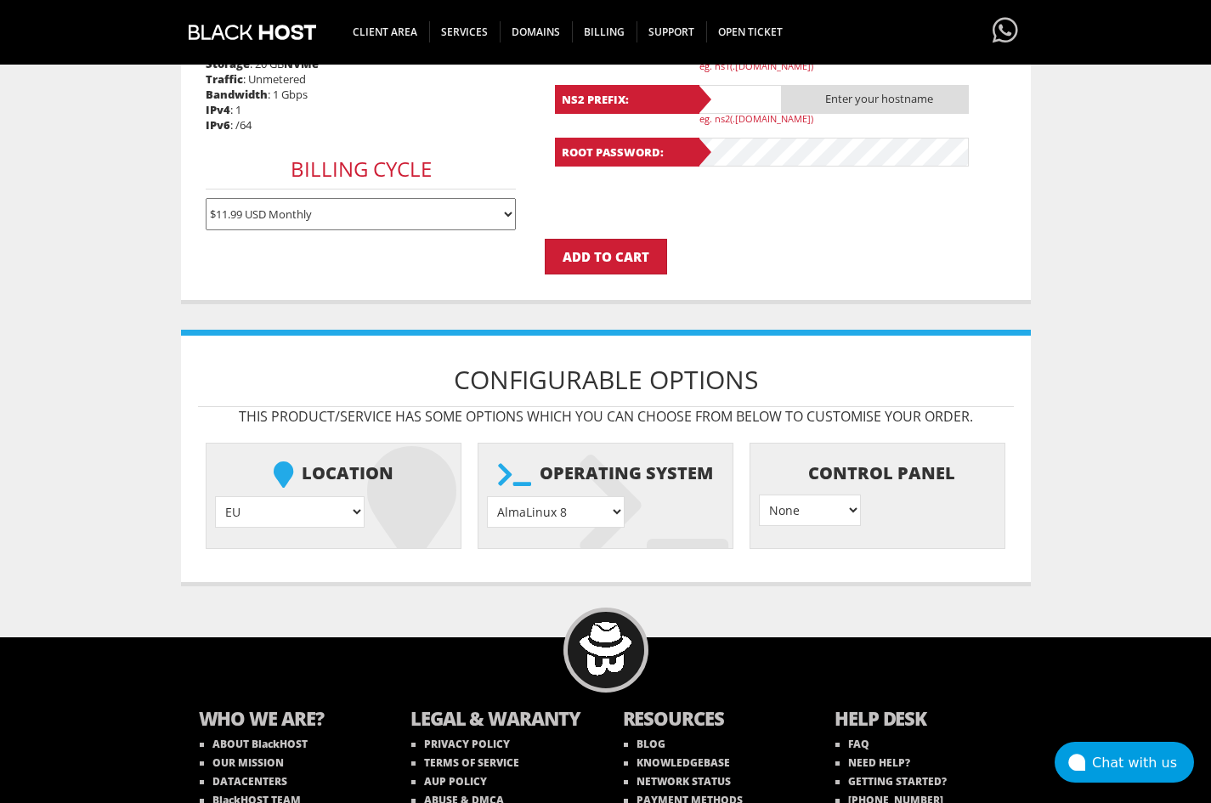
type input "[EMAIL_ADDRESS][DOMAIN_NAME]"
click at [554, 523] on select "AlmaLinux 8 } AlmaLinux 9 } AlmaLinux 10 } Rocky Linux 8 } Rocky Linux 9 } Cent…" at bounding box center [556, 511] width 138 height 31
click at [332, 306] on div "Product Configuration The product/service you have chosen has the following con…" at bounding box center [606, 193] width 850 height 785
click at [242, 508] on select "EU } USA } London } Amsterdam } Vienna } Chicago }" at bounding box center [290, 511] width 150 height 31
drag, startPoint x: 248, startPoint y: 506, endPoint x: 266, endPoint y: 497, distance: 19.8
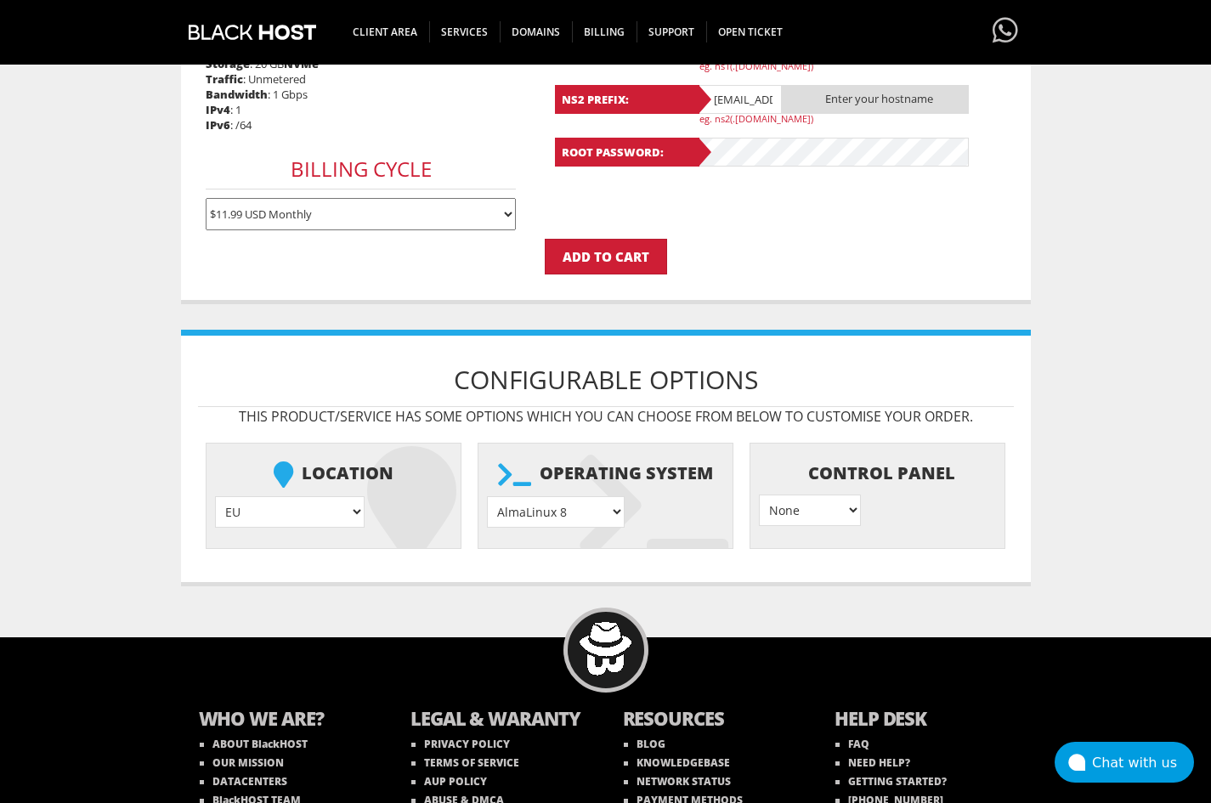
click at [248, 506] on select "EU } USA } London } Amsterdam } Vienna } Chicago }" at bounding box center [290, 511] width 150 height 31
